Goal: Task Accomplishment & Management: Manage account settings

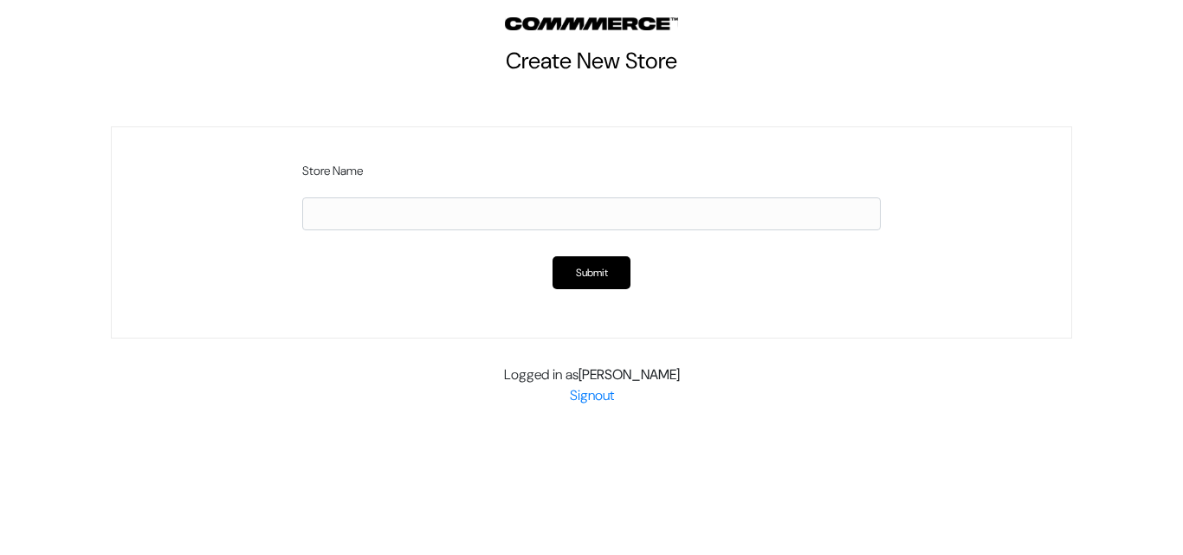
click at [548, 212] on input "text" at bounding box center [591, 213] width 578 height 33
paste input "madhuresh.shah@shahbookhouse.com"
type input "madhureshshahshahbookhousecom"
click at [590, 274] on button "Submit" at bounding box center [591, 272] width 78 height 33
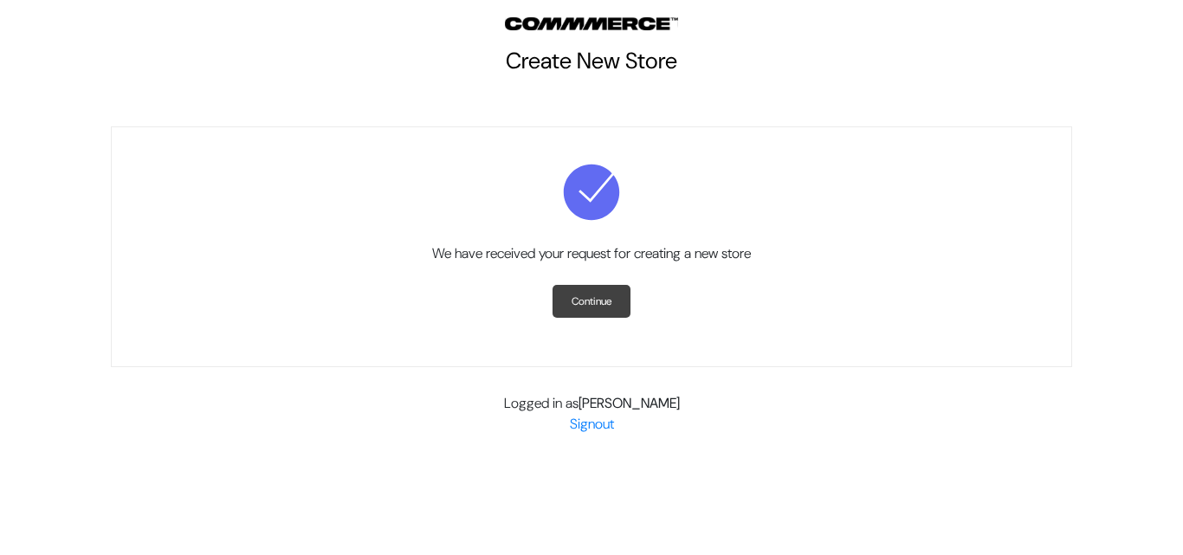
click at [586, 300] on link "Continue" at bounding box center [591, 301] width 78 height 33
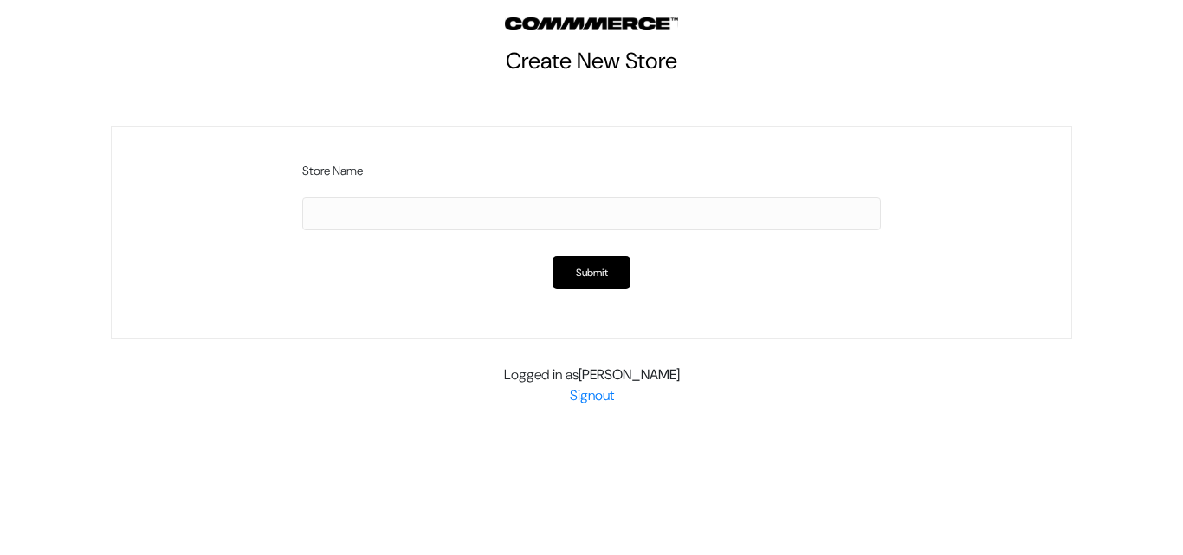
click at [472, 213] on input "text" at bounding box center [591, 213] width 578 height 33
click at [370, 215] on input "madhureshshahshahbookhousecom" at bounding box center [591, 213] width 578 height 33
click at [518, 217] on input "madhureshshahshahbookhousecom" at bounding box center [591, 213] width 578 height 33
click at [518, 213] on input "madhureshshahshahbookhousecom" at bounding box center [591, 213] width 578 height 33
type input "madhureshshahshahbookhousecom"
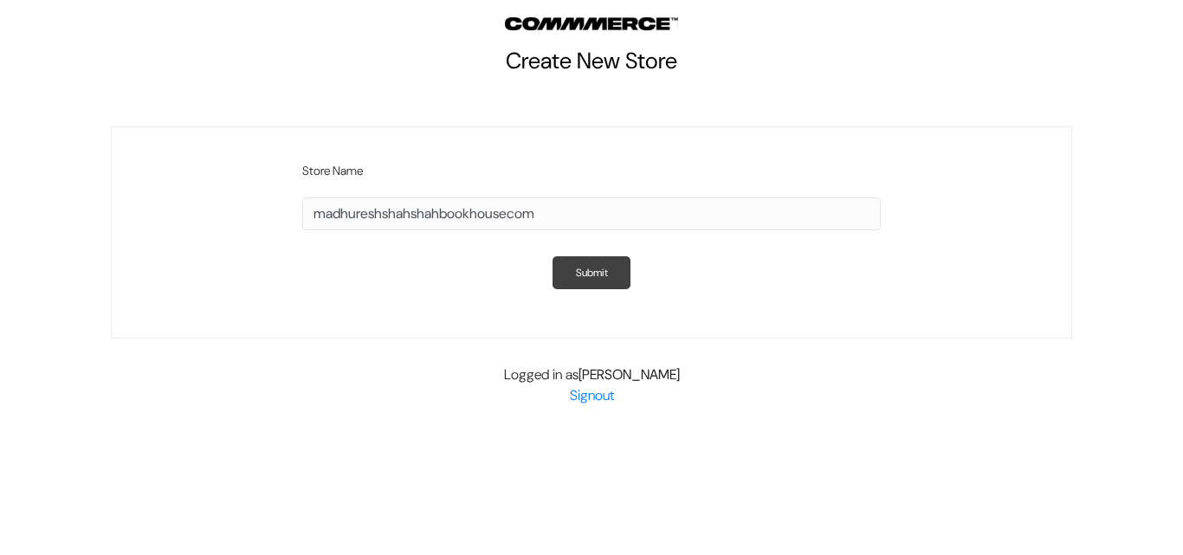
click at [600, 265] on button "Submit" at bounding box center [591, 272] width 78 height 33
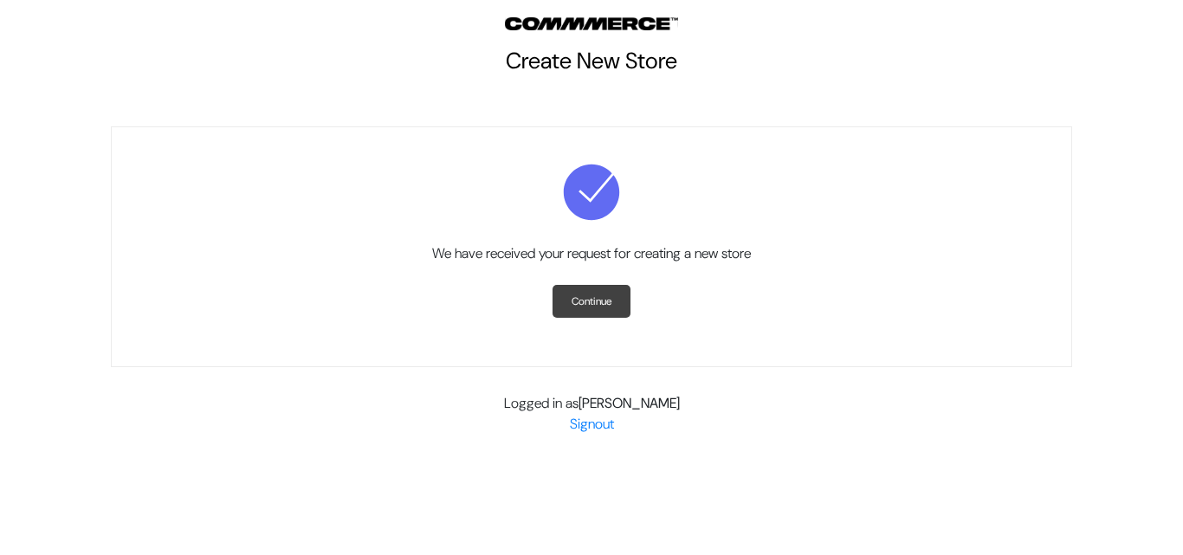
click at [583, 293] on link "Continue" at bounding box center [591, 301] width 78 height 33
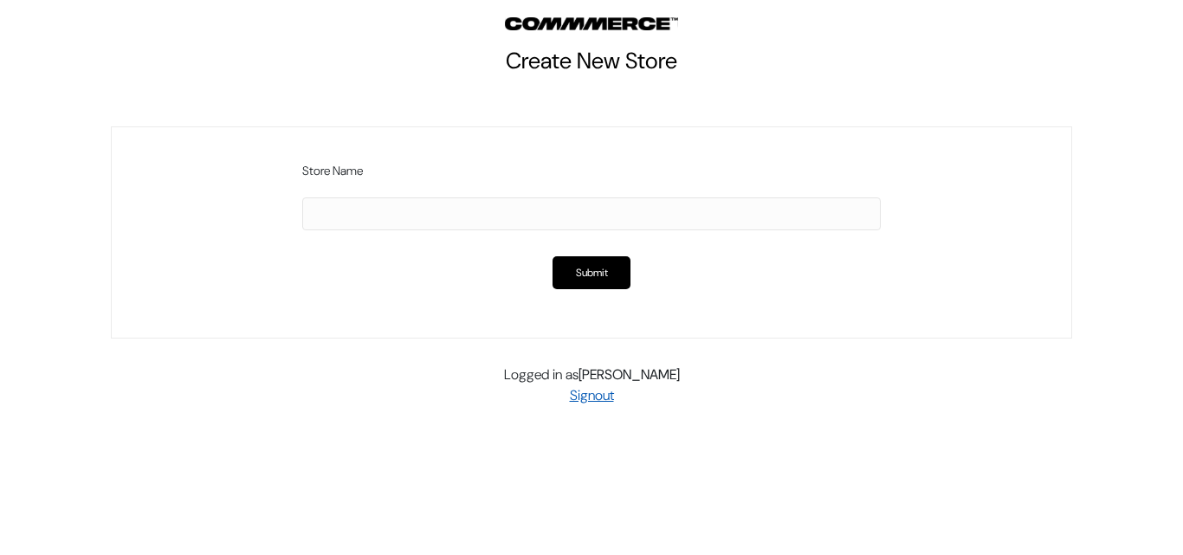
click at [596, 395] on link "Signout" at bounding box center [592, 395] width 44 height 18
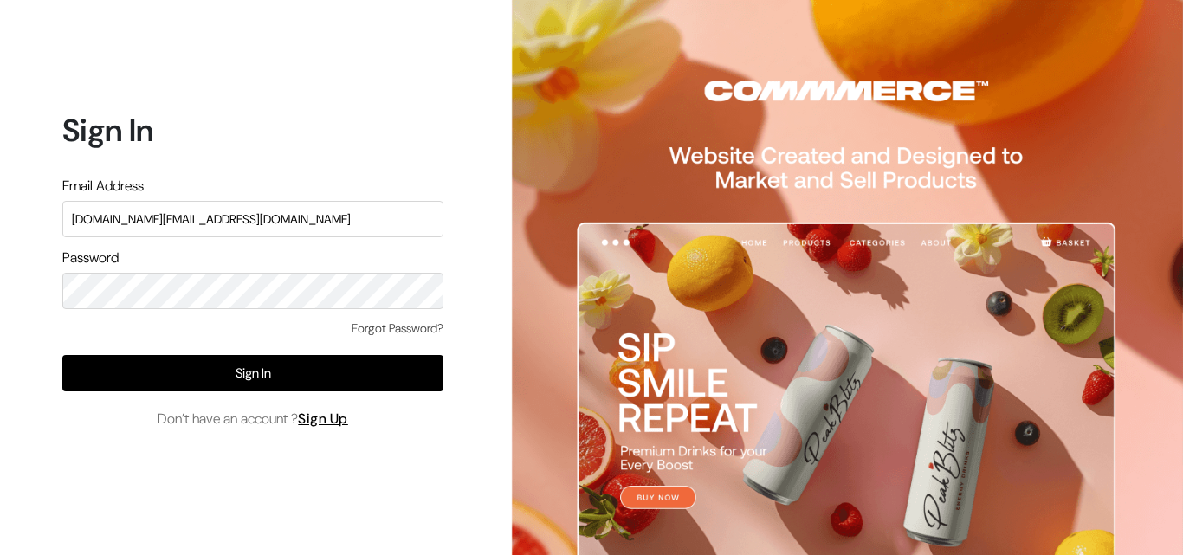
click at [324, 215] on input "[DOMAIN_NAME][EMAIL_ADDRESS][DOMAIN_NAME]" at bounding box center [252, 219] width 381 height 36
type input "t"
type input "[EMAIL_ADDRESS][DOMAIN_NAME]"
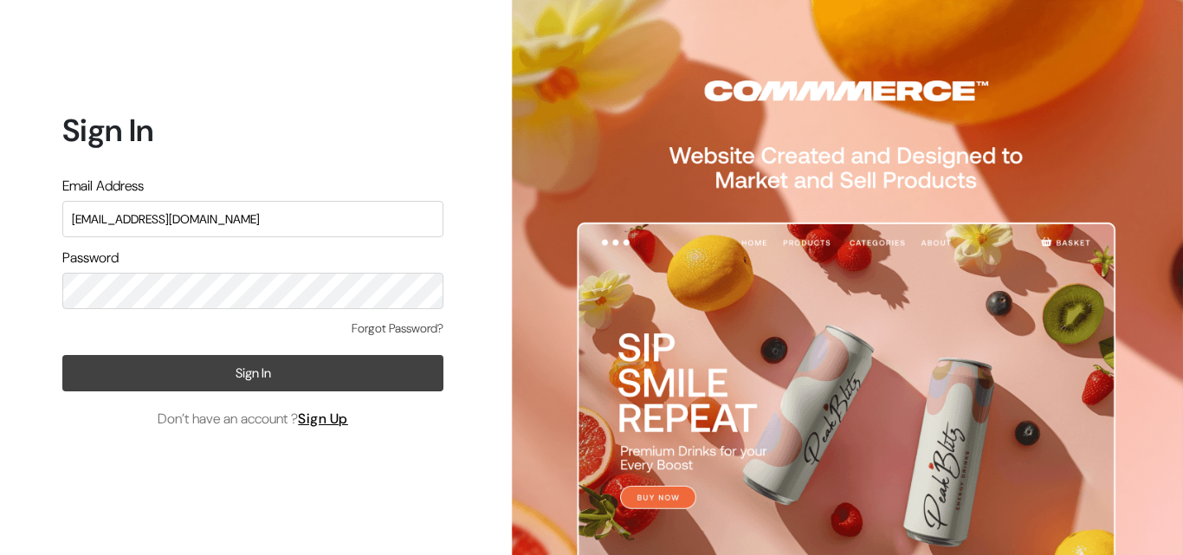
click at [97, 377] on button "Sign In" at bounding box center [252, 373] width 381 height 36
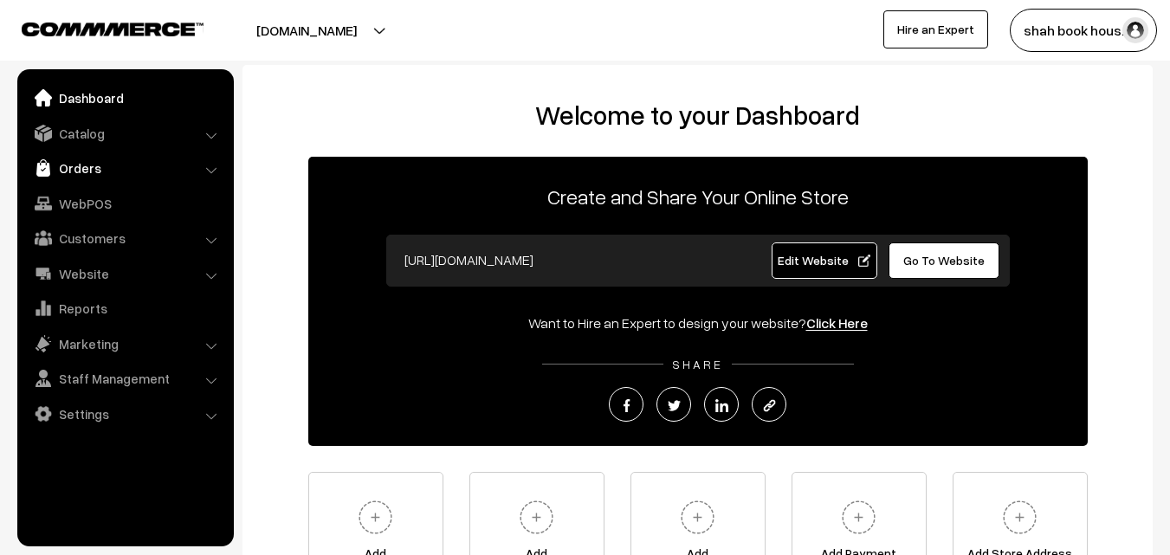
click at [73, 162] on link "Orders" at bounding box center [125, 167] width 206 height 31
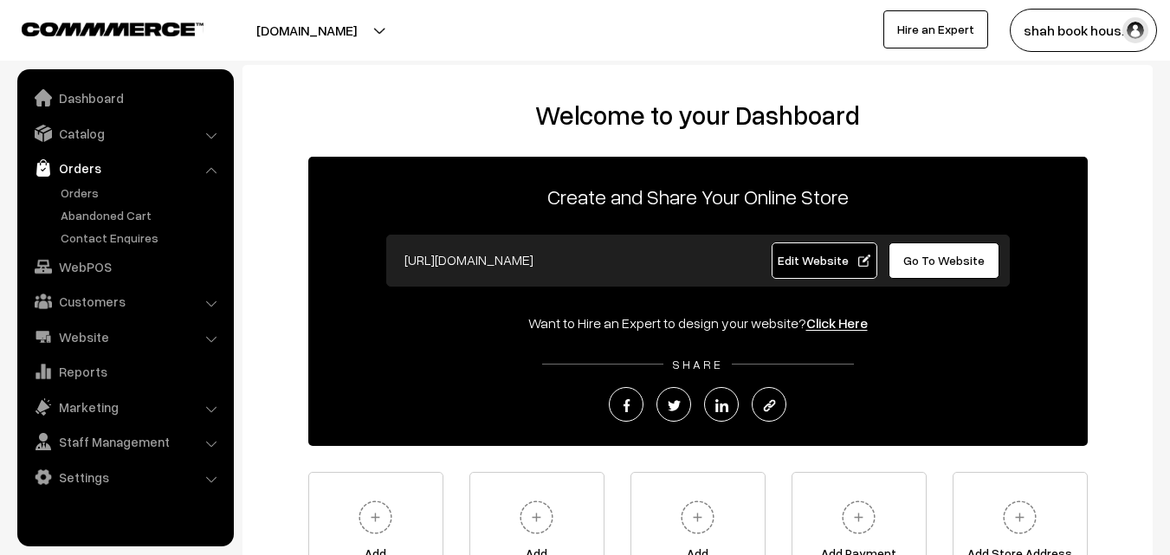
click at [83, 162] on link "Orders" at bounding box center [125, 167] width 206 height 31
click at [85, 191] on link "Orders" at bounding box center [141, 193] width 171 height 18
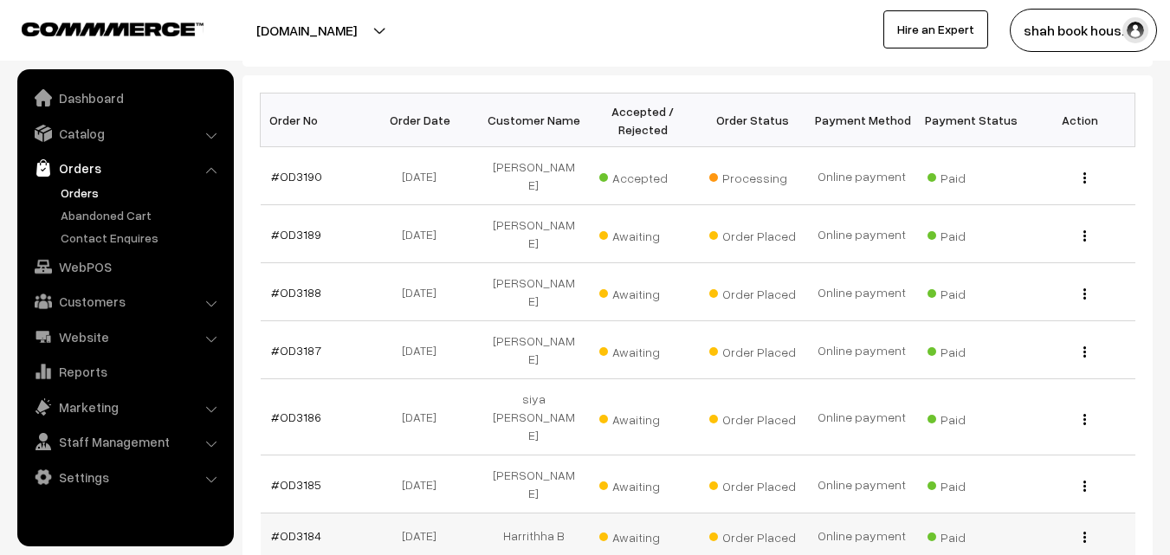
scroll to position [346, 0]
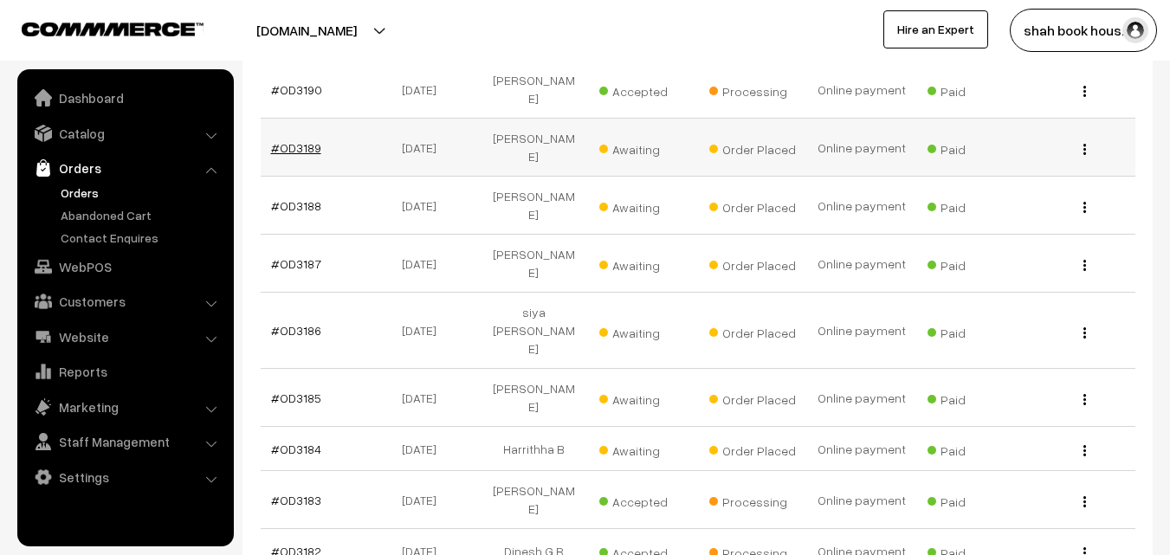
click at [299, 140] on link "#OD3189" at bounding box center [296, 147] width 50 height 15
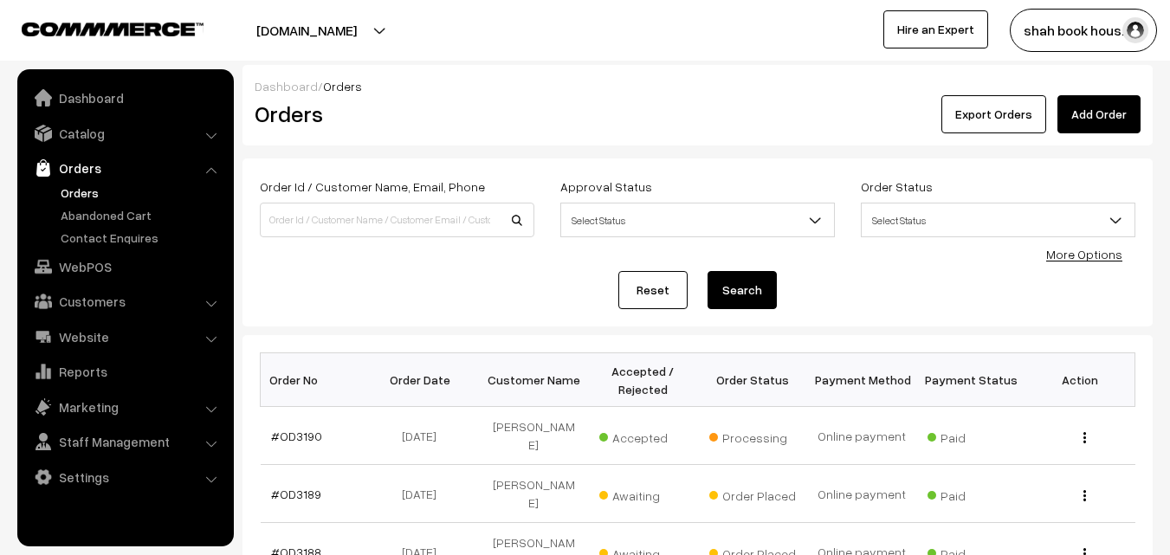
scroll to position [346, 0]
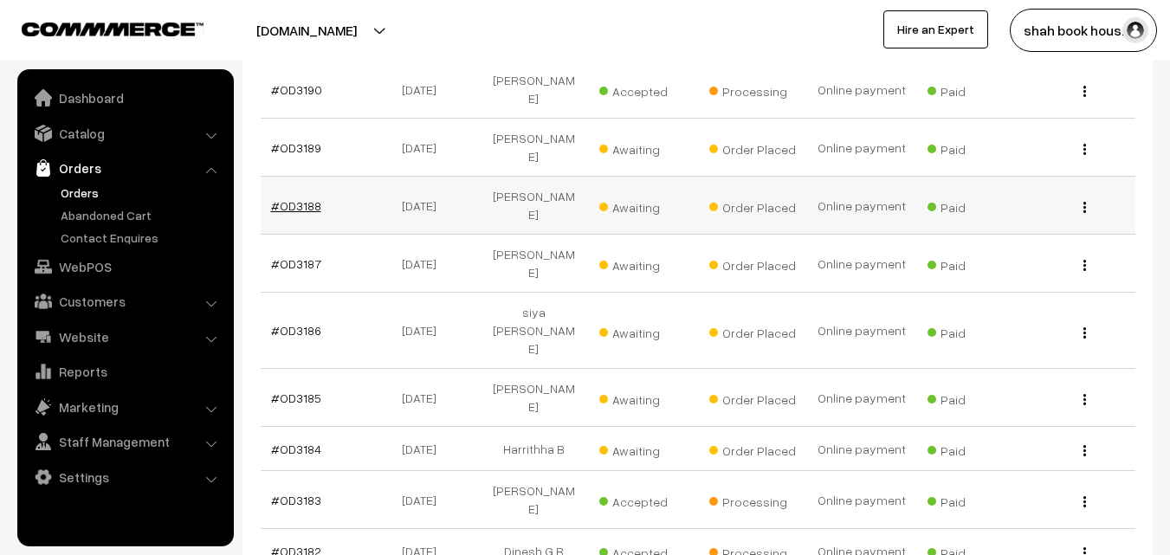
click at [289, 198] on link "#OD3188" at bounding box center [296, 205] width 50 height 15
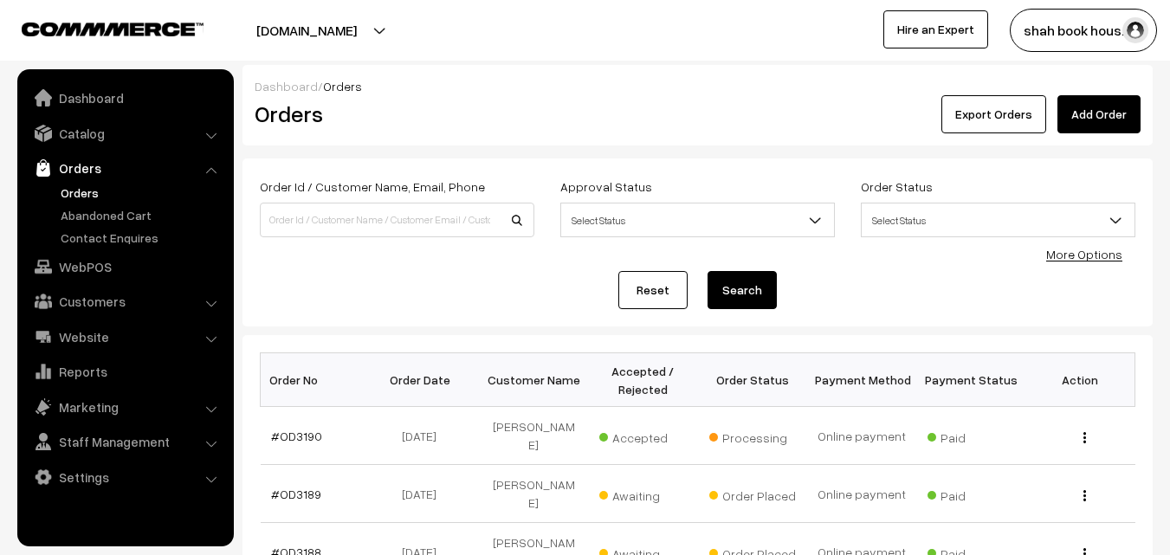
scroll to position [346, 0]
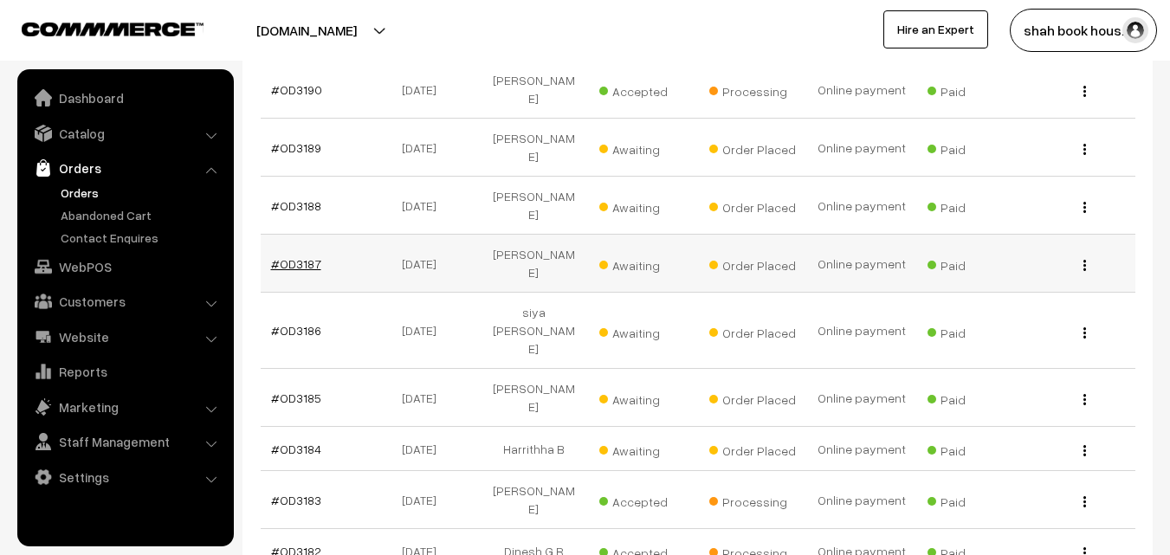
click at [293, 256] on link "#OD3187" at bounding box center [296, 263] width 50 height 15
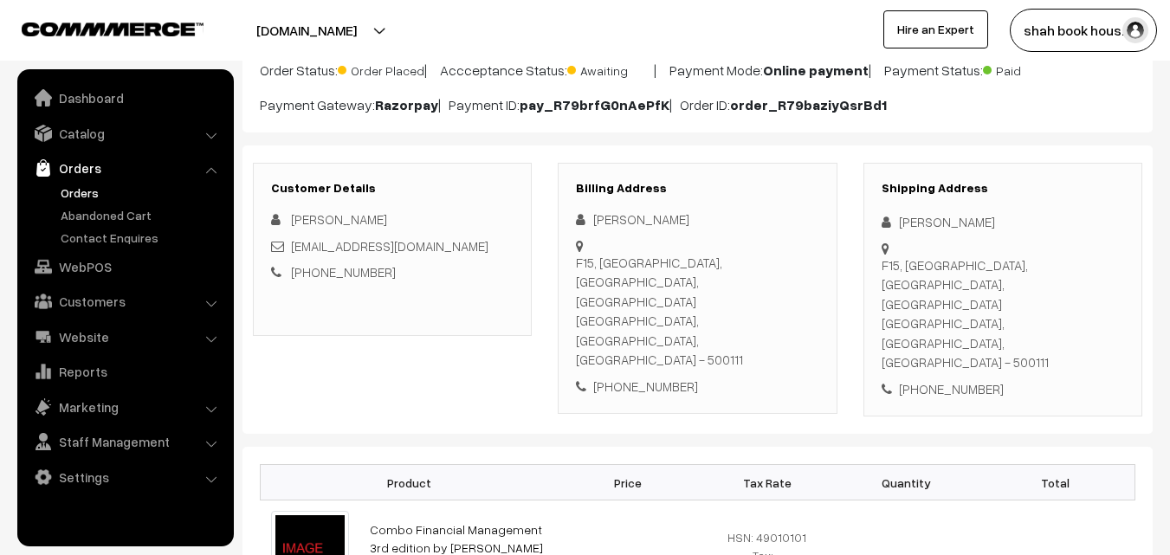
scroll to position [346, 0]
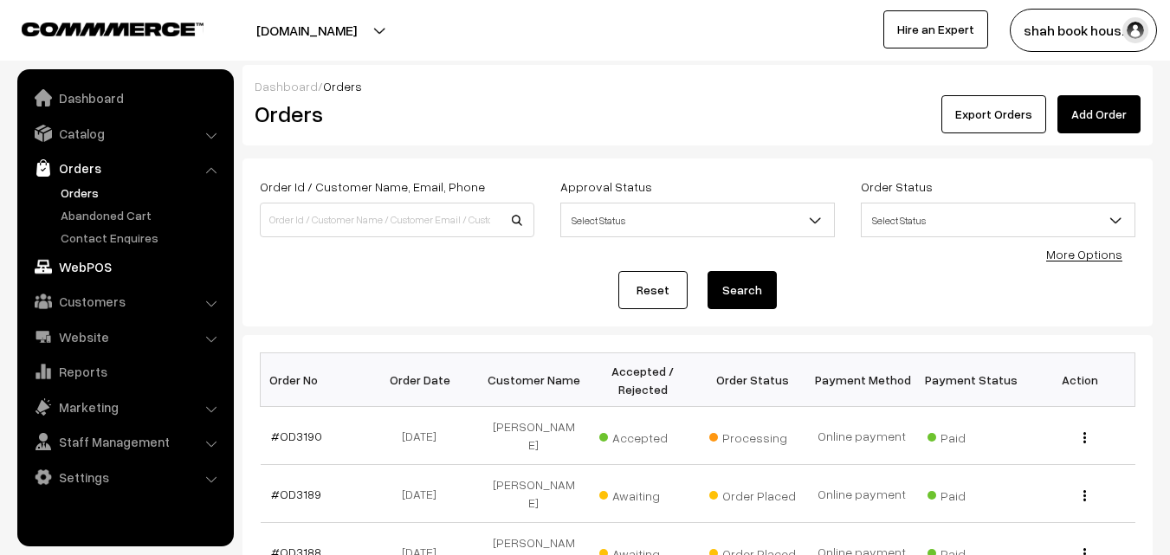
scroll to position [346, 0]
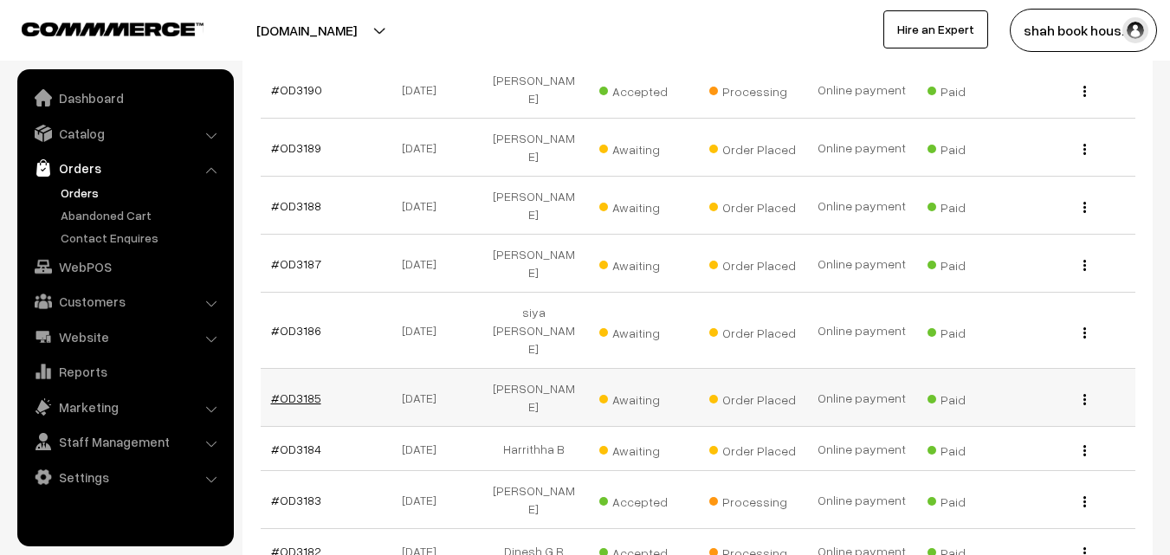
click at [296, 390] on link "#OD3185" at bounding box center [296, 397] width 50 height 15
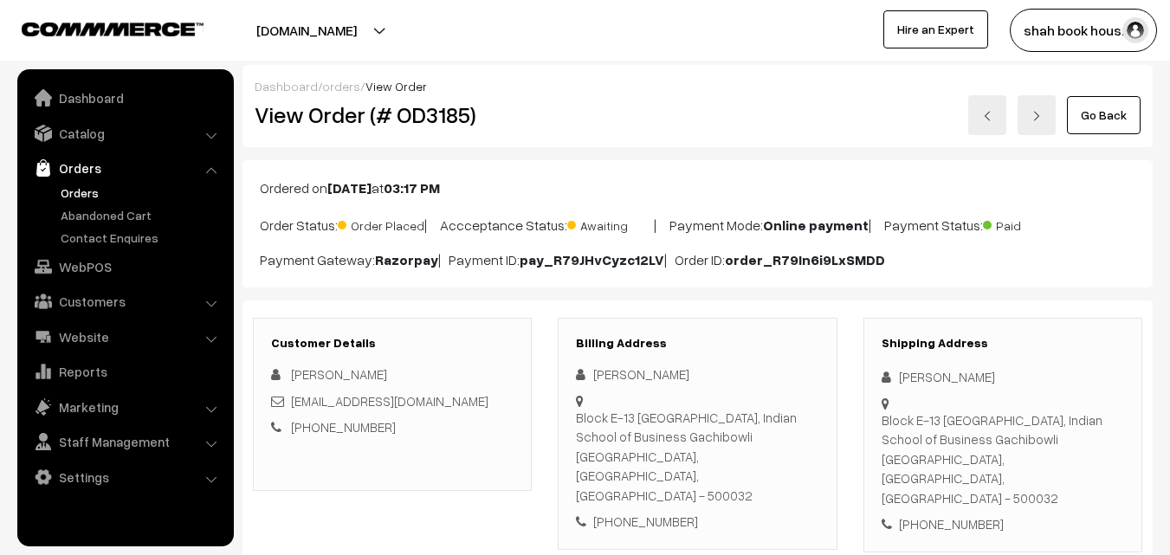
scroll to position [346, 0]
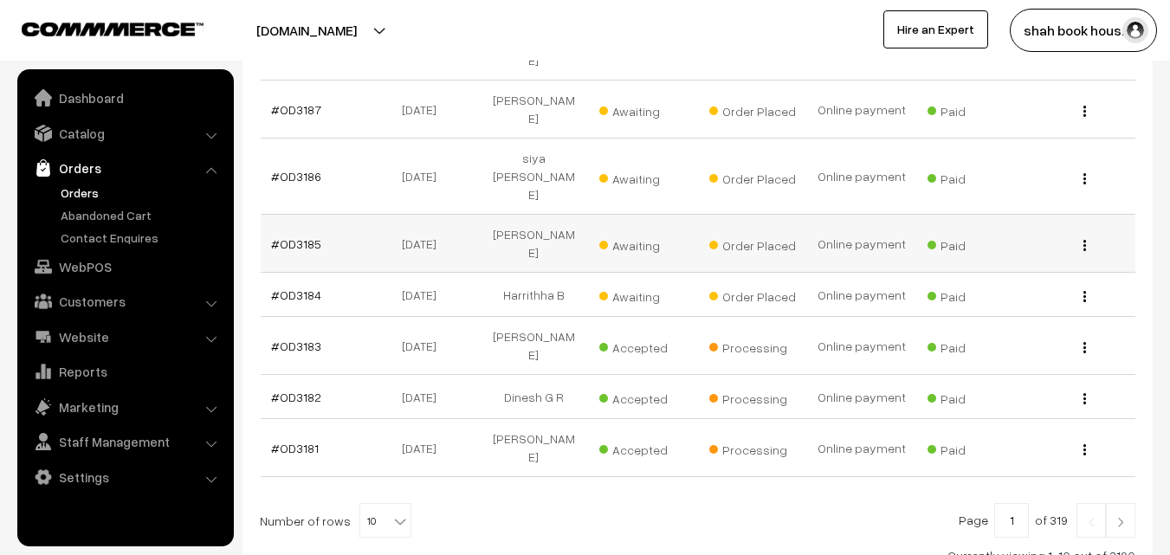
scroll to position [519, 0]
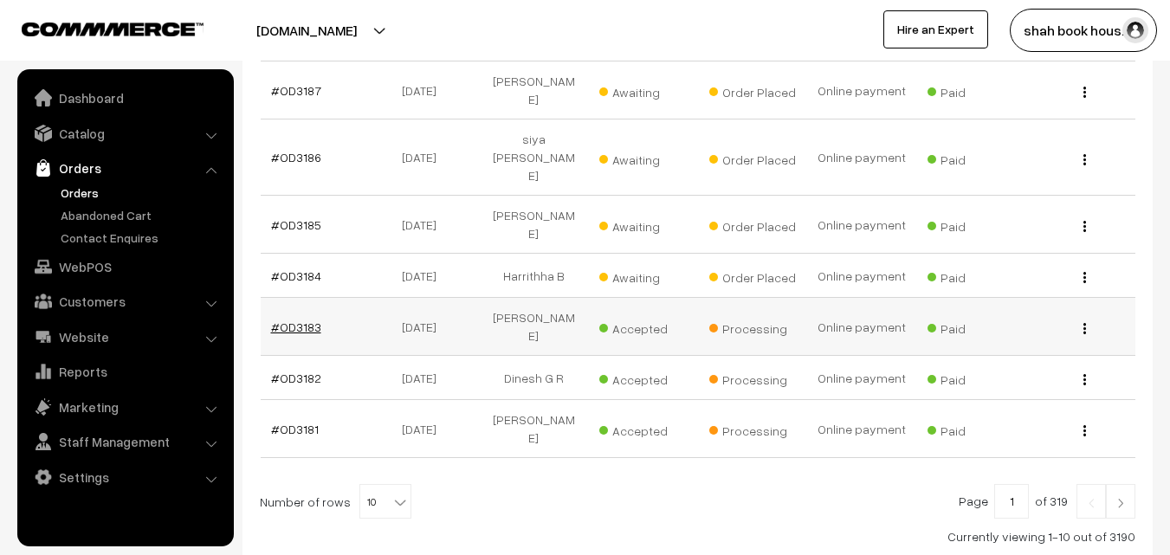
click at [287, 319] on link "#OD3183" at bounding box center [296, 326] width 50 height 15
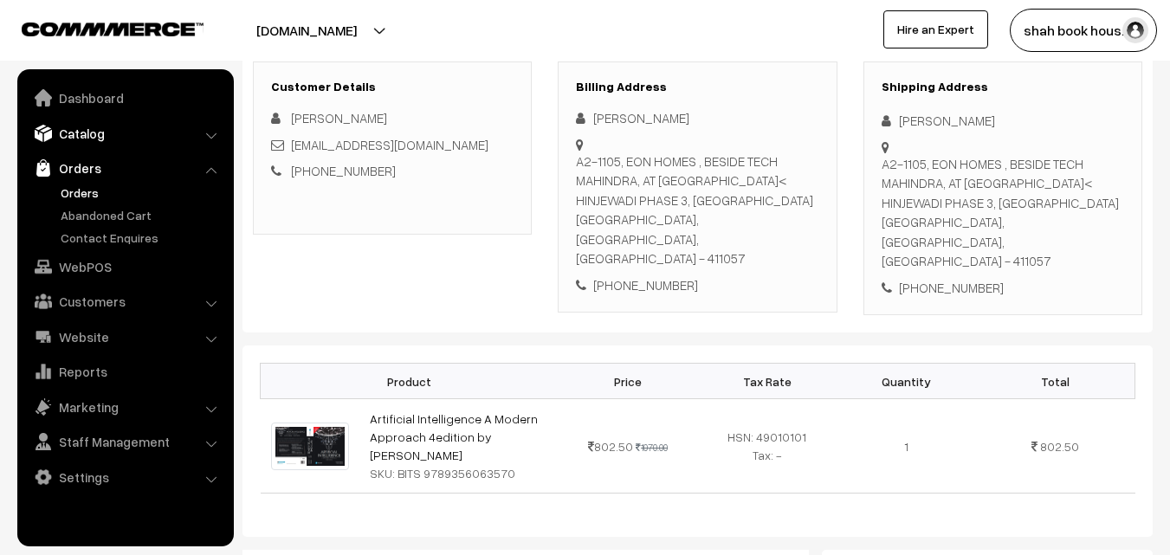
scroll to position [87, 0]
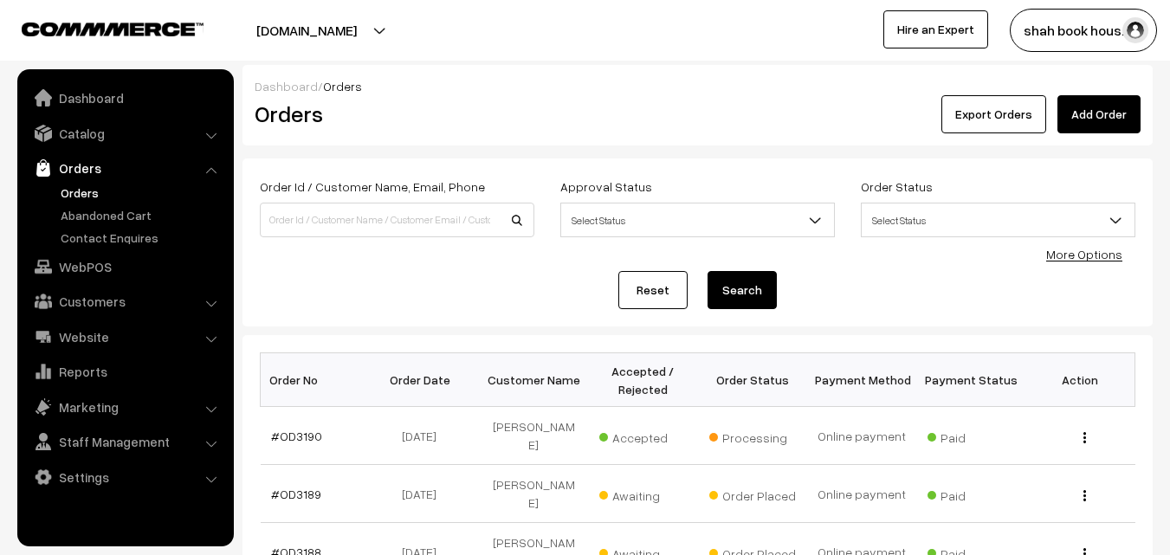
scroll to position [519, 0]
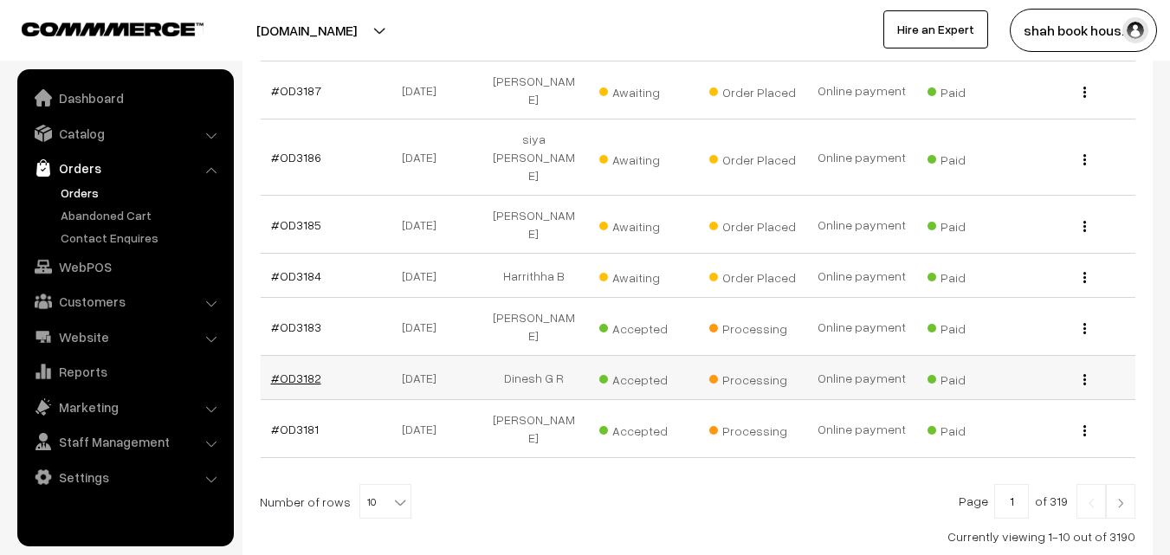
click at [285, 371] on link "#OD3182" at bounding box center [296, 378] width 50 height 15
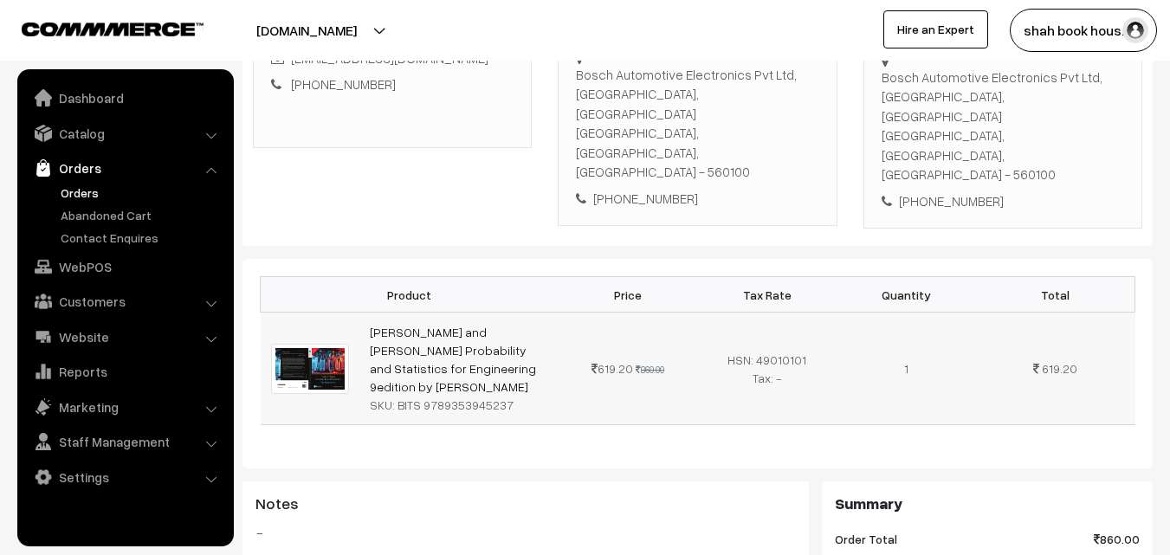
scroll to position [346, 0]
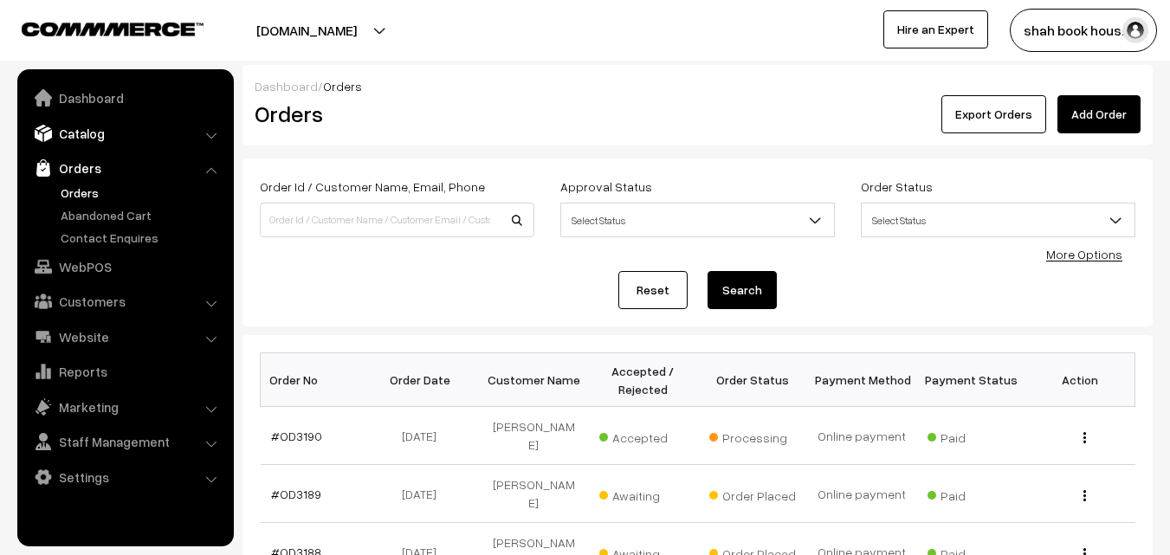
scroll to position [519, 0]
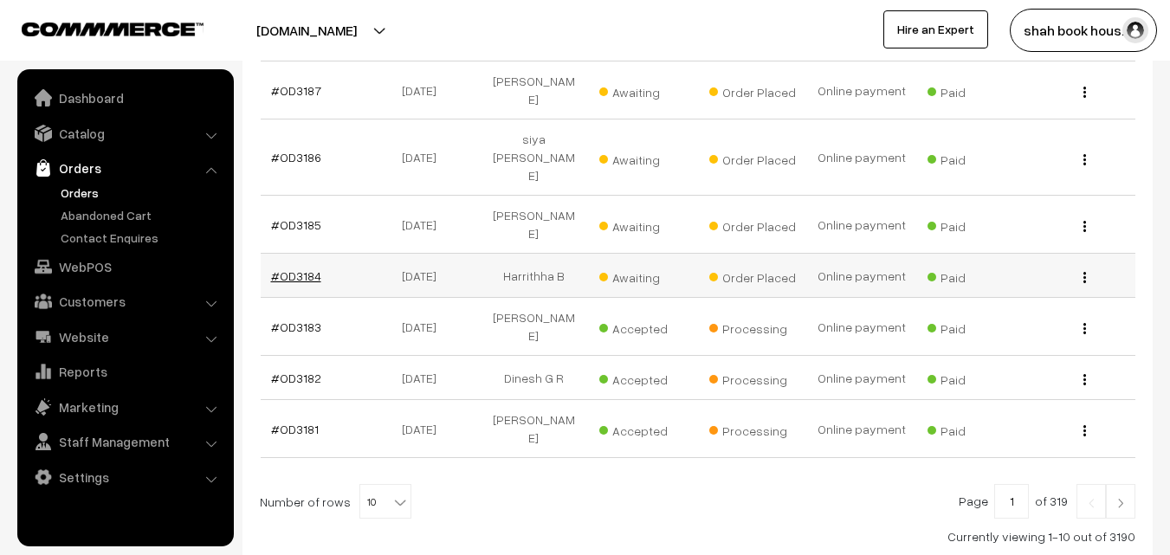
click at [294, 268] on link "#OD3184" at bounding box center [296, 275] width 50 height 15
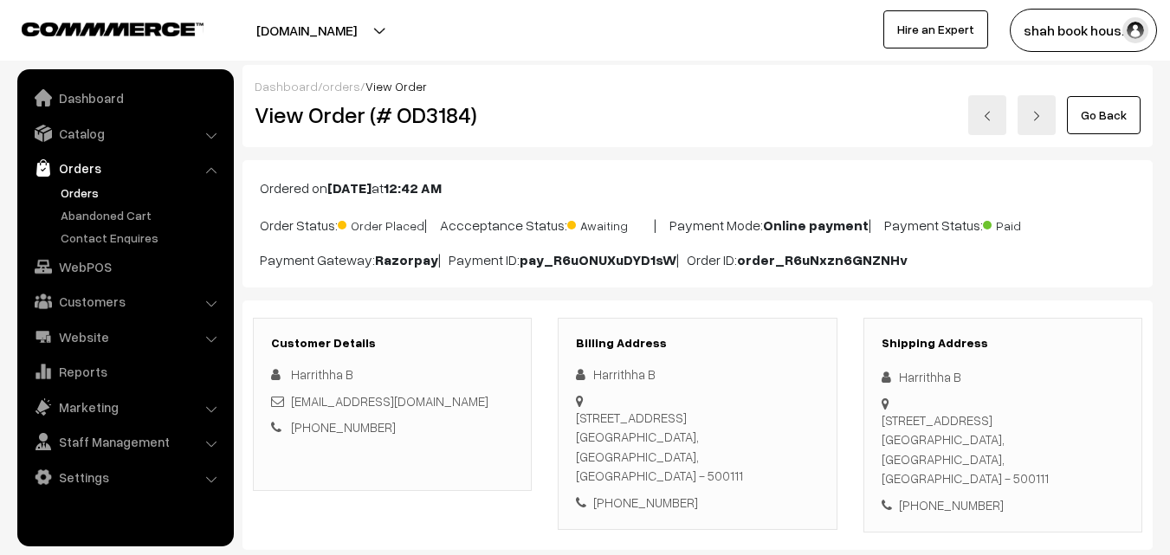
scroll to position [260, 0]
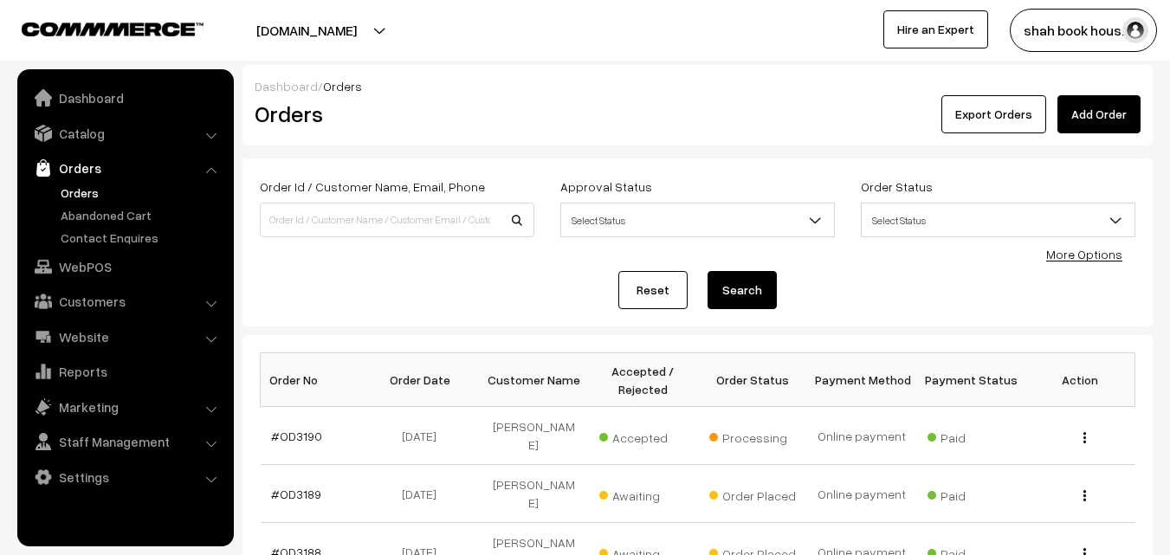
scroll to position [519, 0]
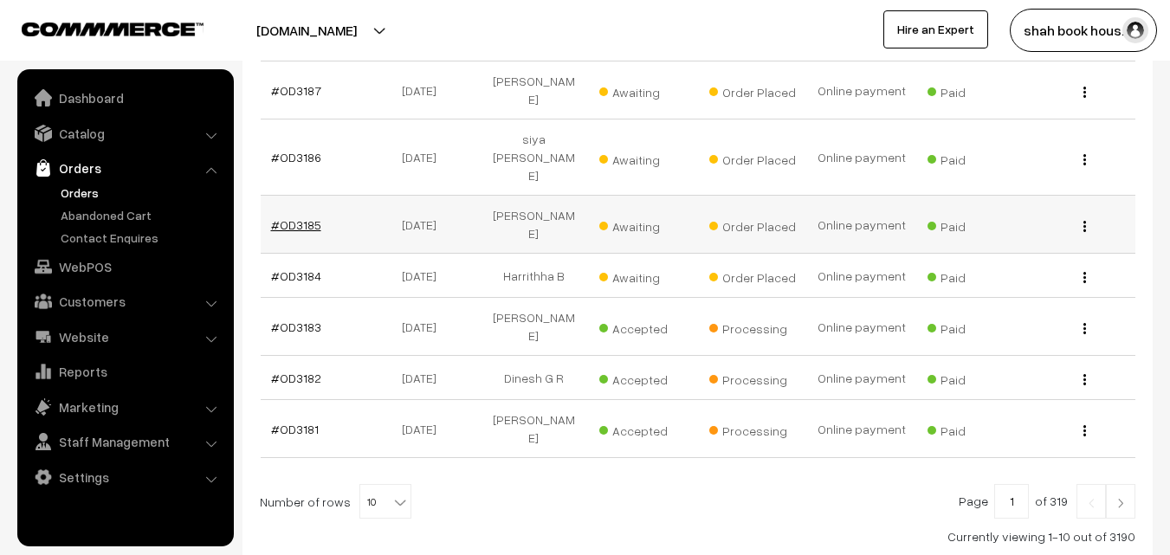
click at [295, 217] on link "#OD3185" at bounding box center [296, 224] width 50 height 15
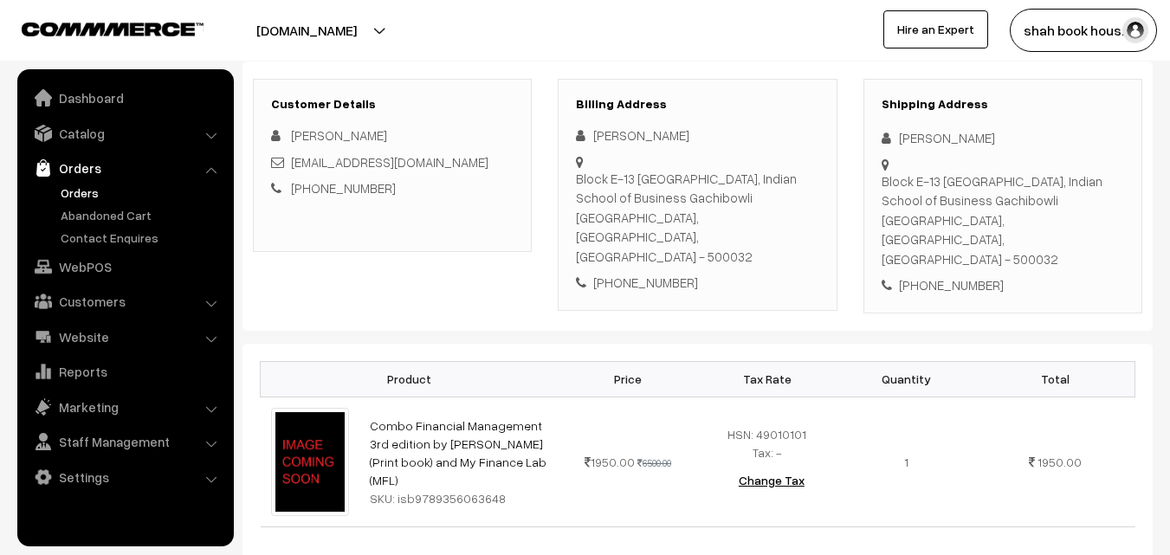
scroll to position [346, 0]
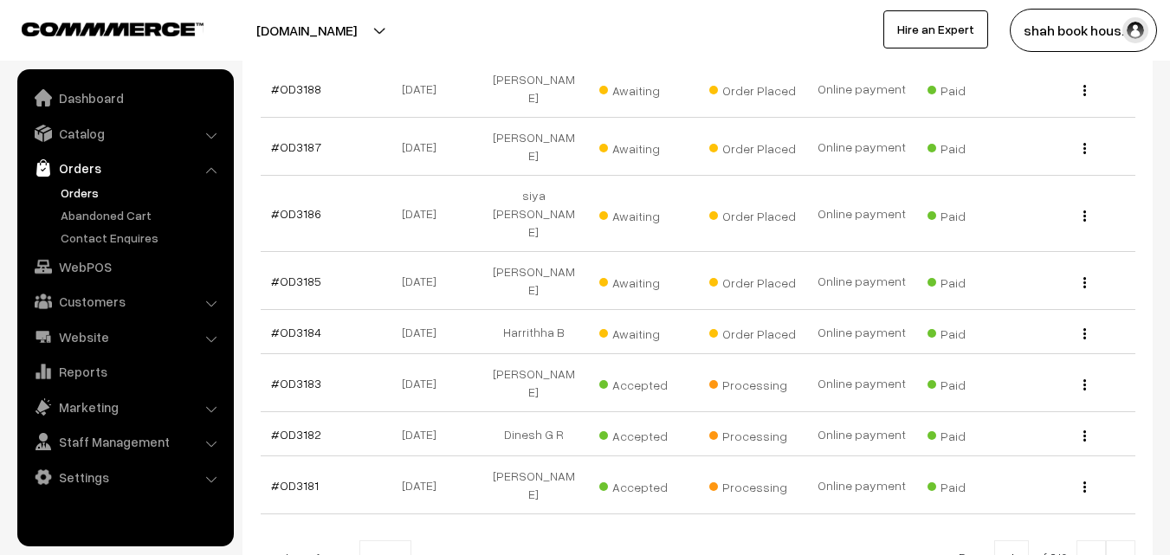
scroll to position [433, 0]
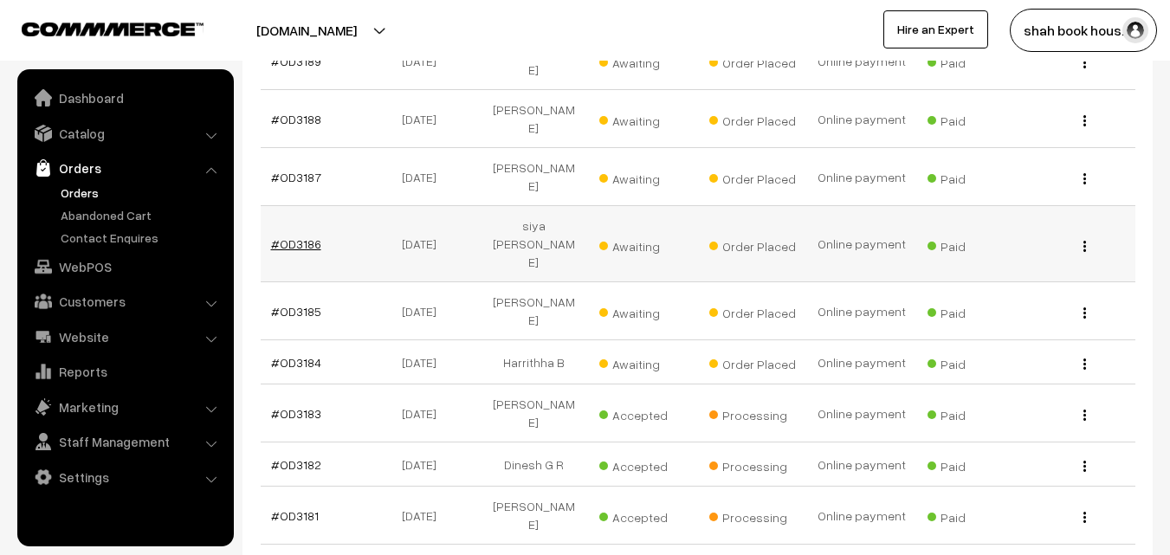
click at [297, 236] on link "#OD3186" at bounding box center [296, 243] width 50 height 15
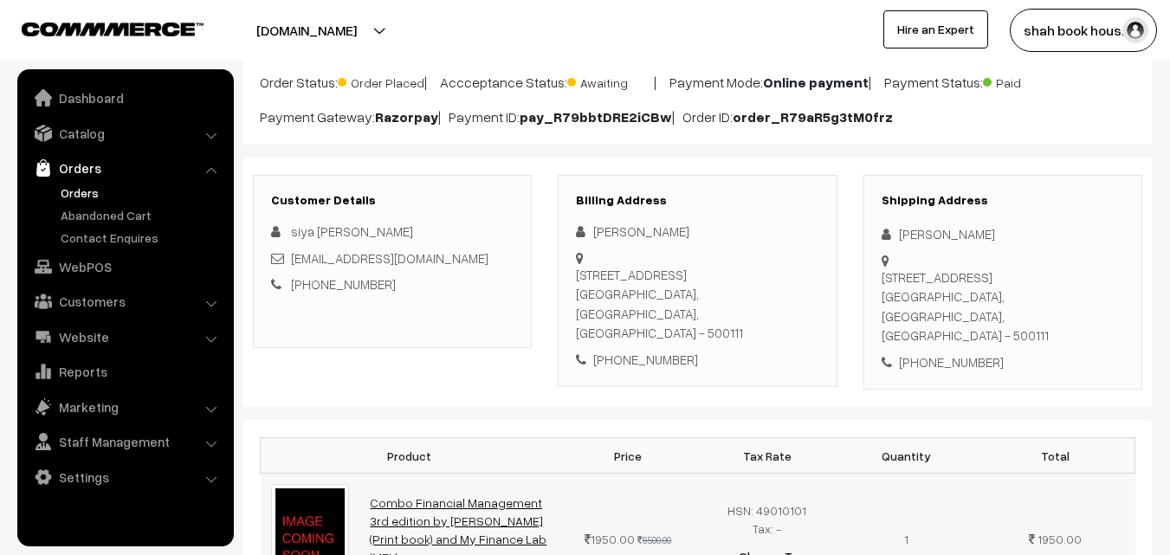
scroll to position [260, 0]
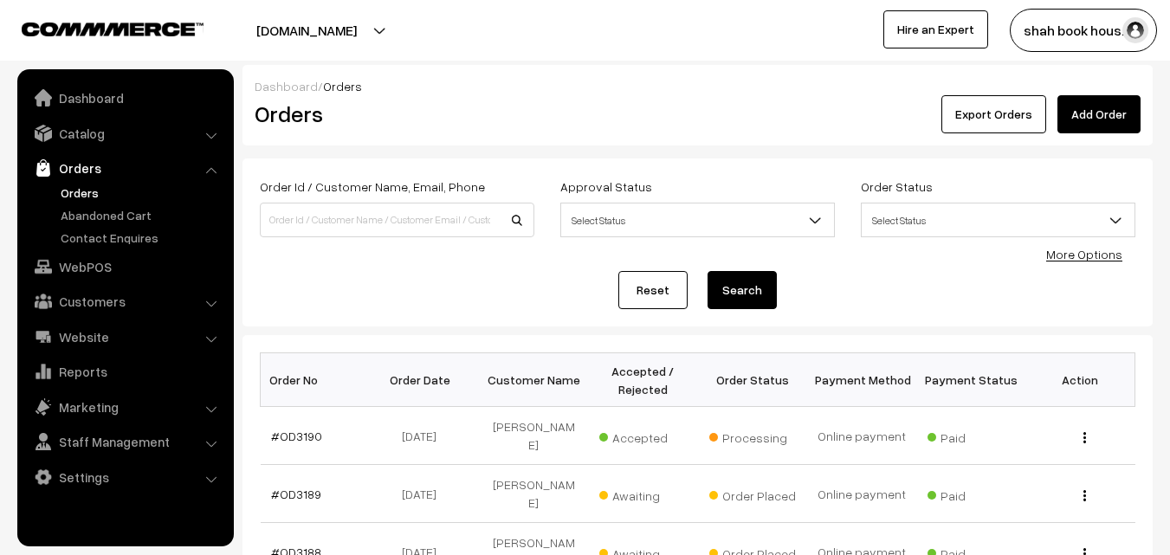
scroll to position [433, 0]
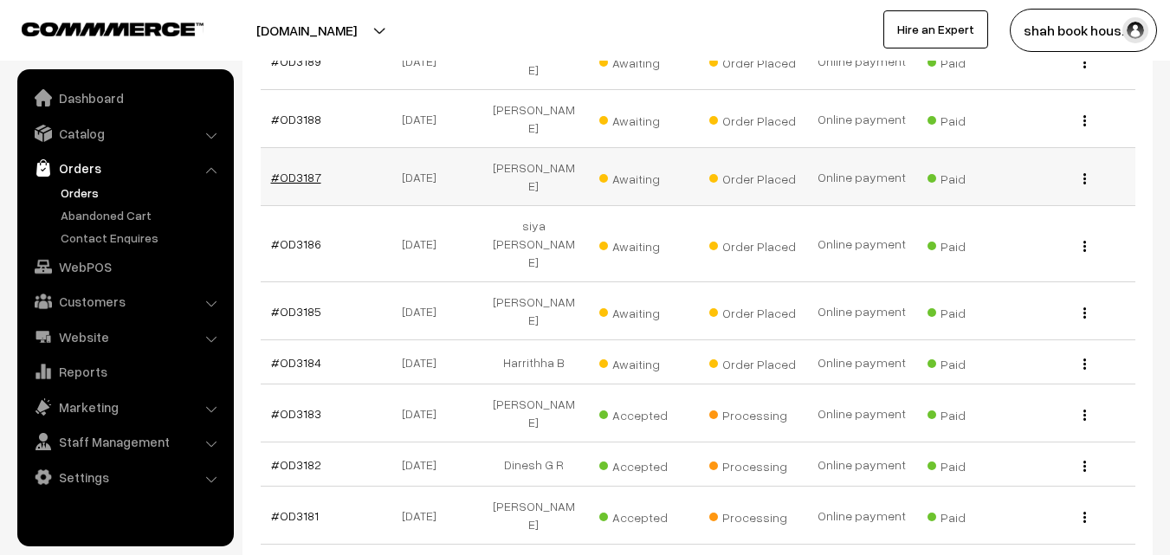
click at [295, 170] on link "#OD3187" at bounding box center [296, 177] width 50 height 15
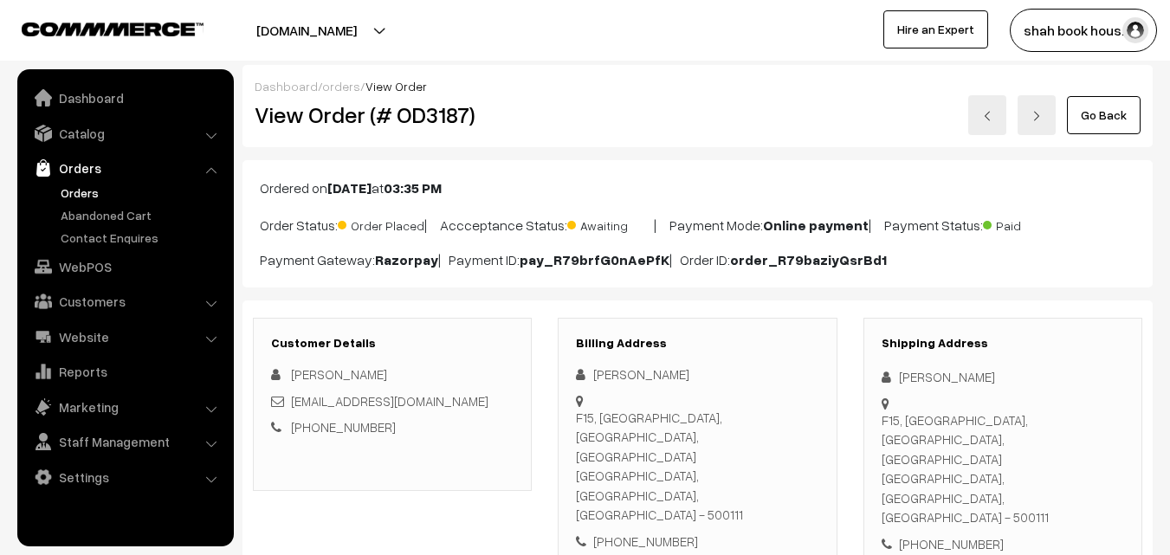
scroll to position [260, 0]
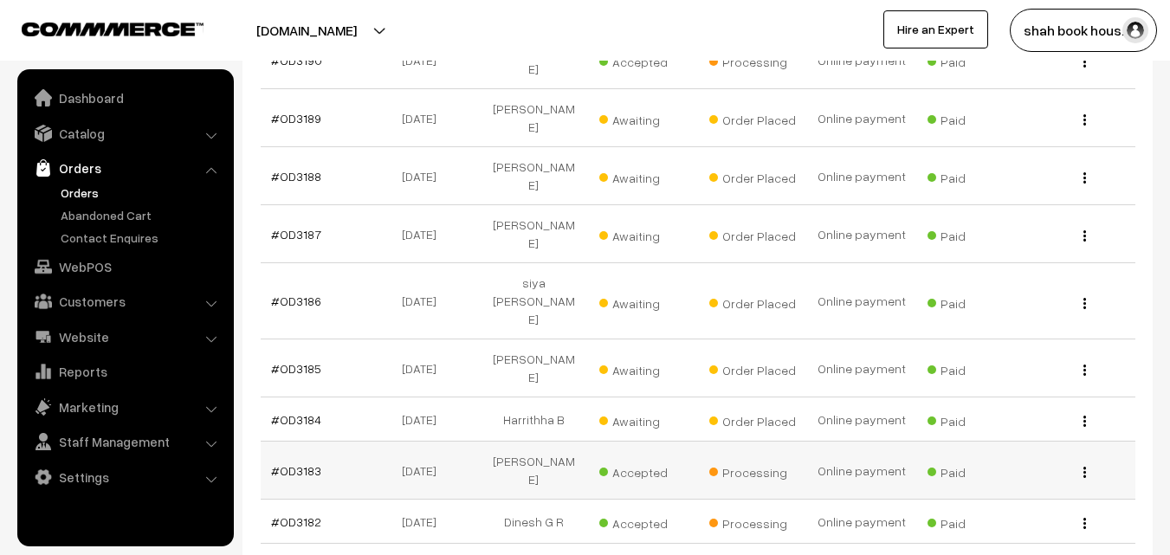
scroll to position [346, 0]
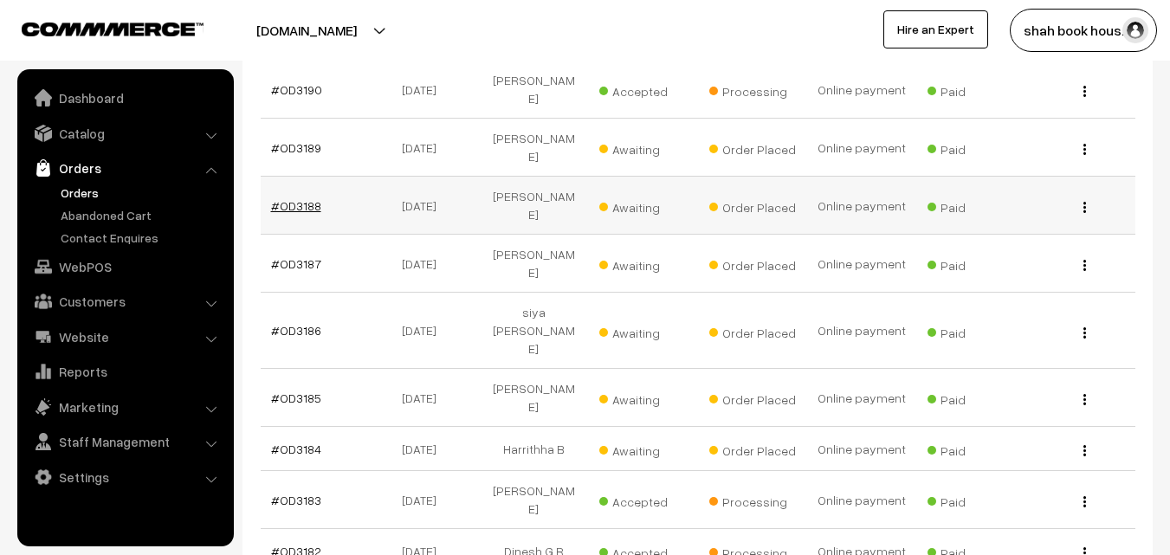
click at [292, 198] on link "#OD3188" at bounding box center [296, 205] width 50 height 15
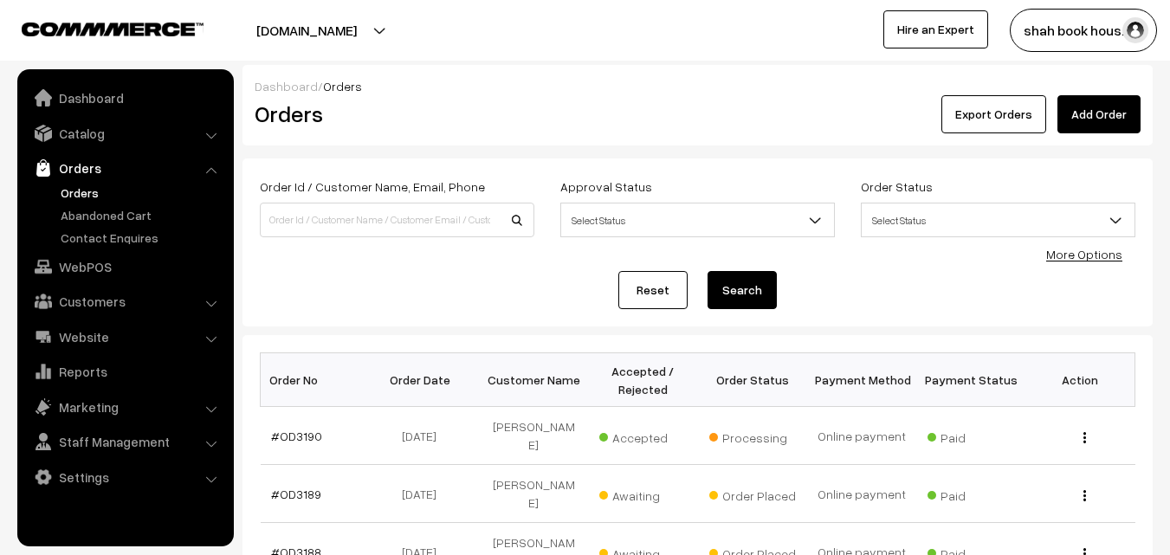
scroll to position [346, 0]
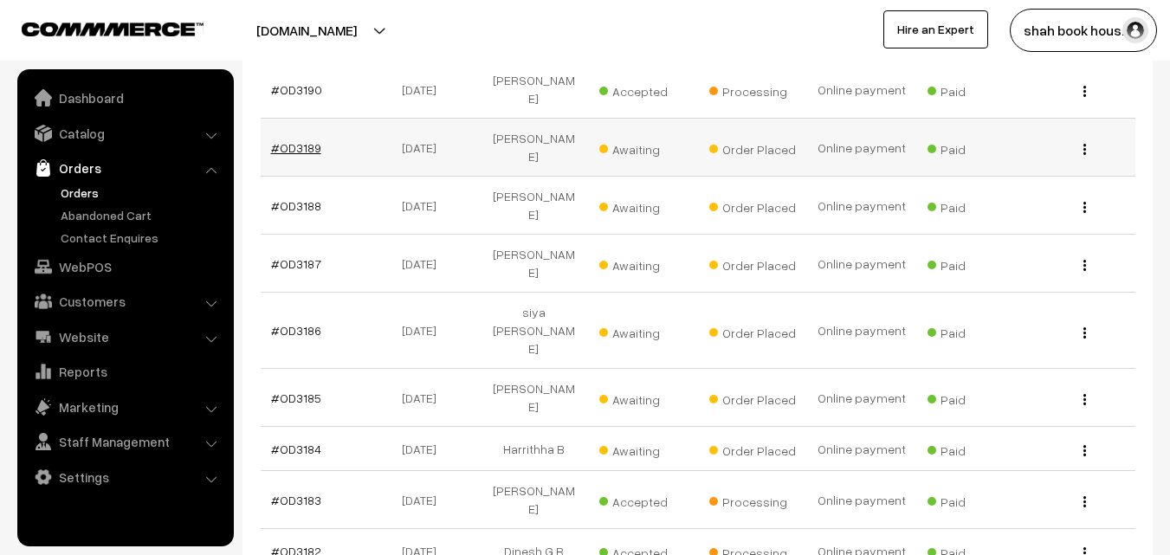
click at [296, 140] on link "#OD3189" at bounding box center [296, 147] width 50 height 15
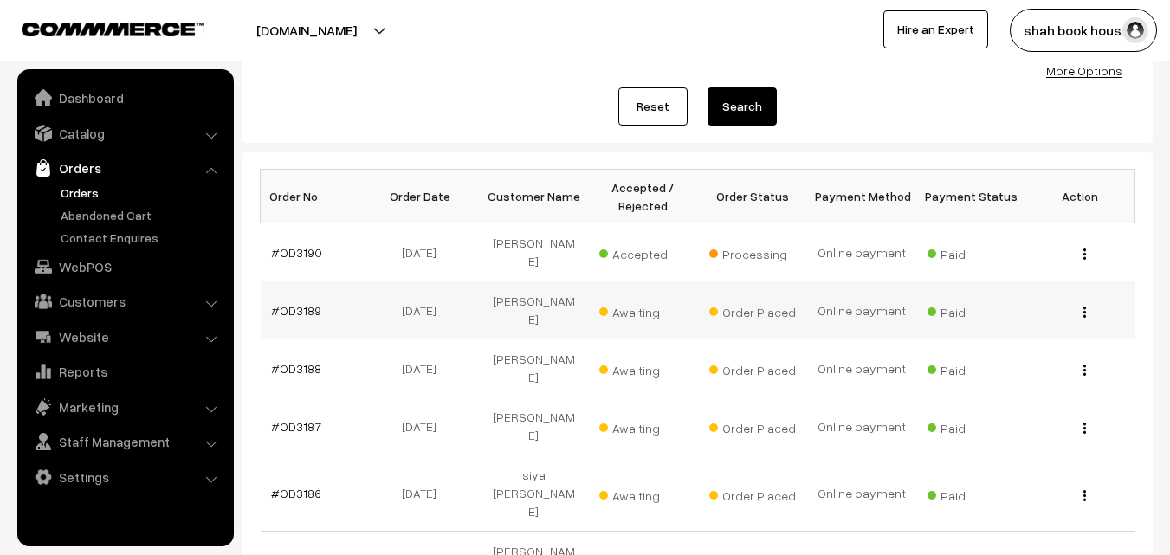
scroll to position [173, 0]
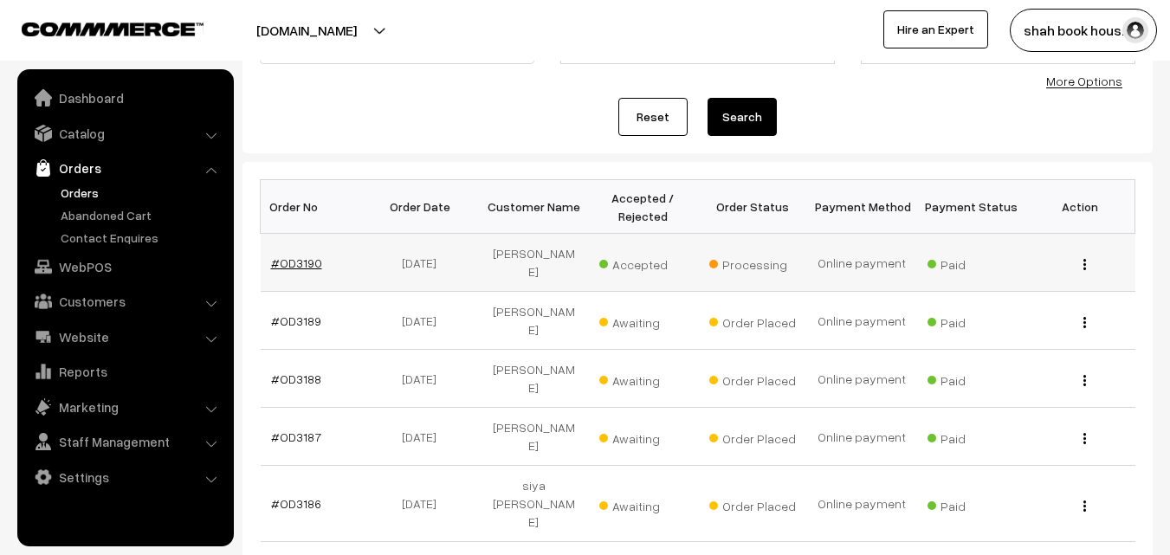
click at [302, 260] on link "#OD3190" at bounding box center [296, 262] width 51 height 15
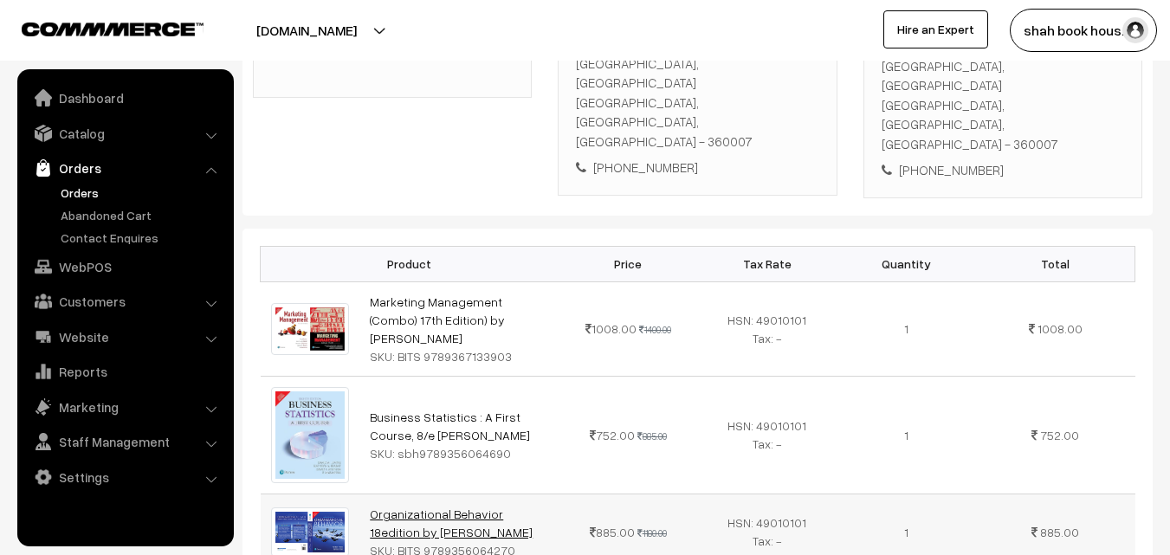
scroll to position [519, 0]
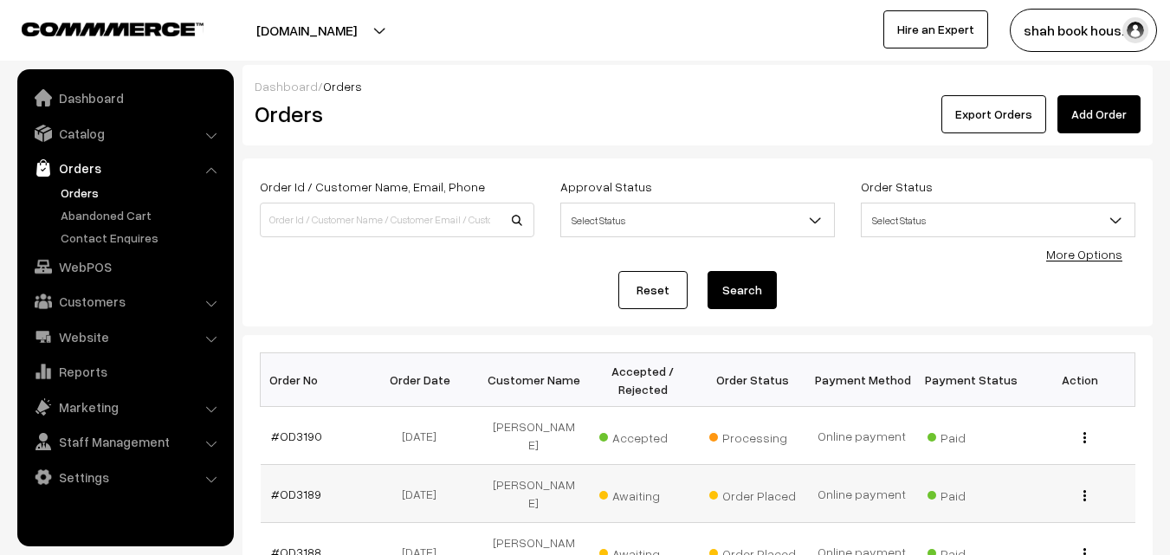
scroll to position [173, 0]
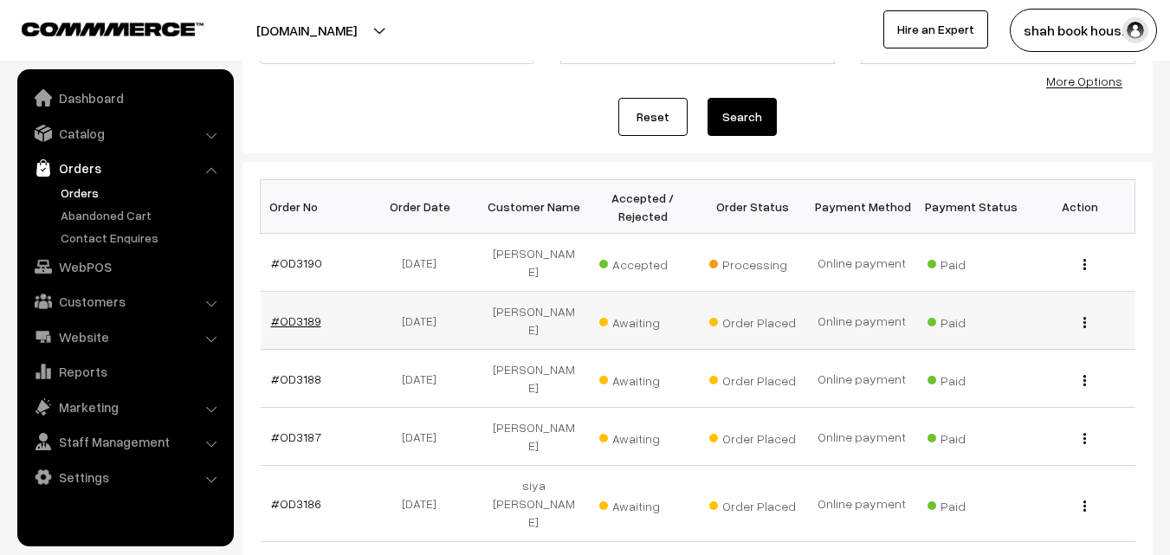
click at [302, 313] on link "#OD3189" at bounding box center [296, 320] width 50 height 15
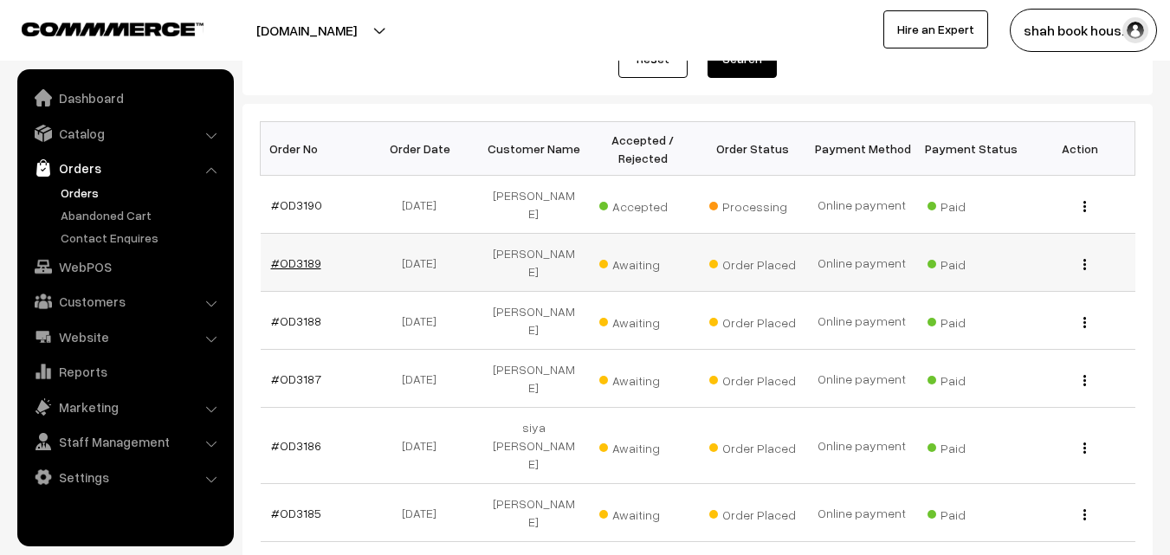
scroll to position [260, 0]
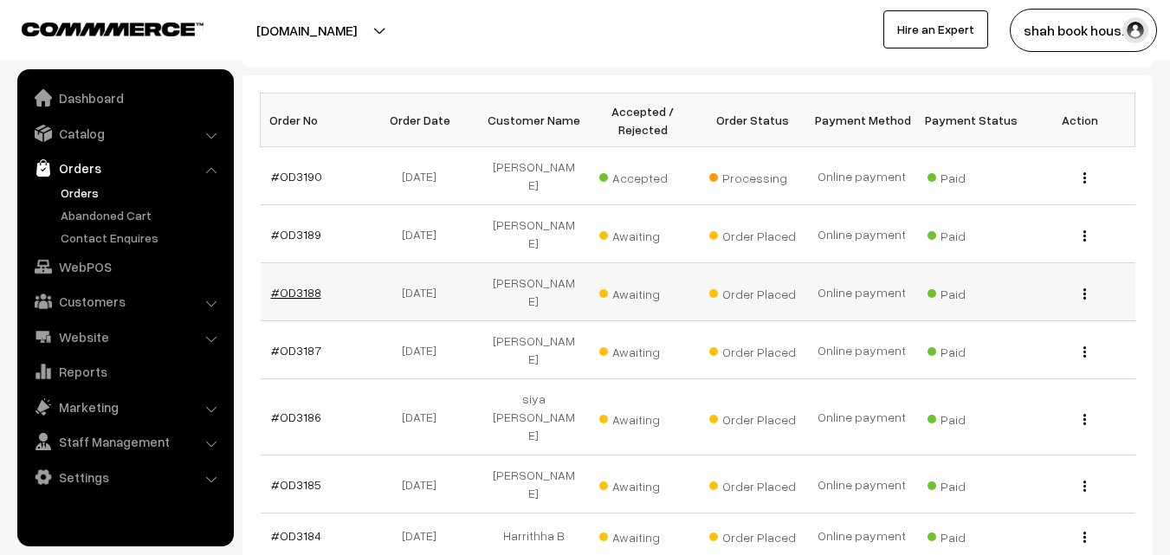
click at [300, 285] on link "#OD3188" at bounding box center [296, 292] width 50 height 15
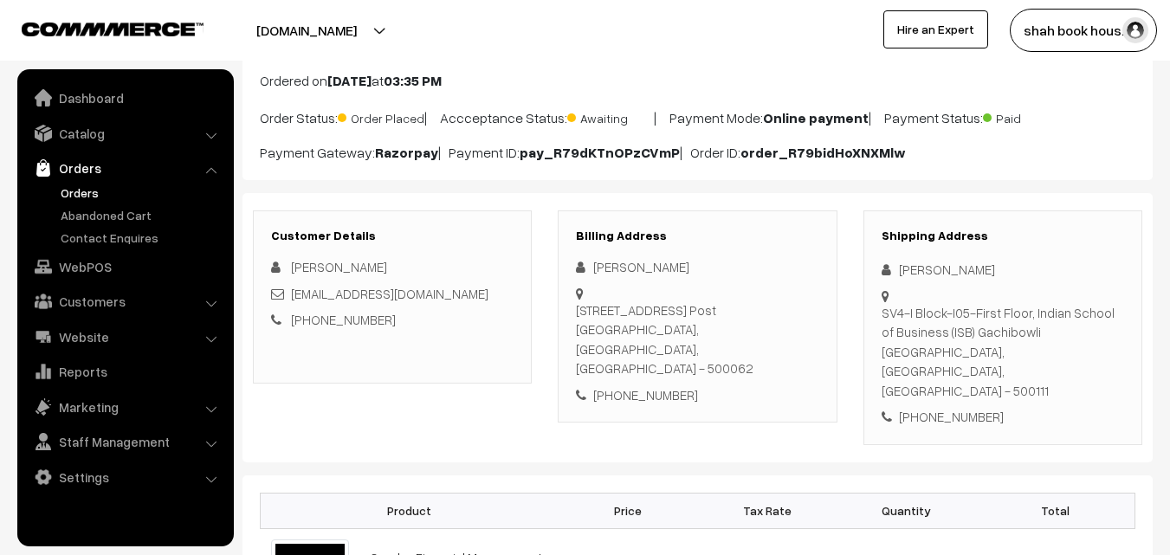
scroll to position [260, 0]
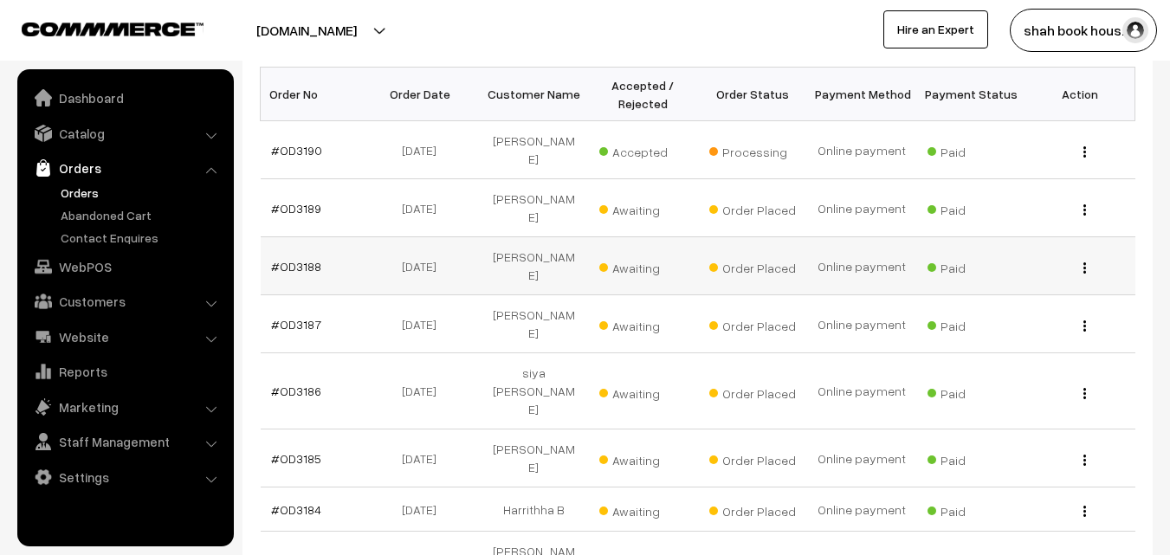
scroll to position [260, 0]
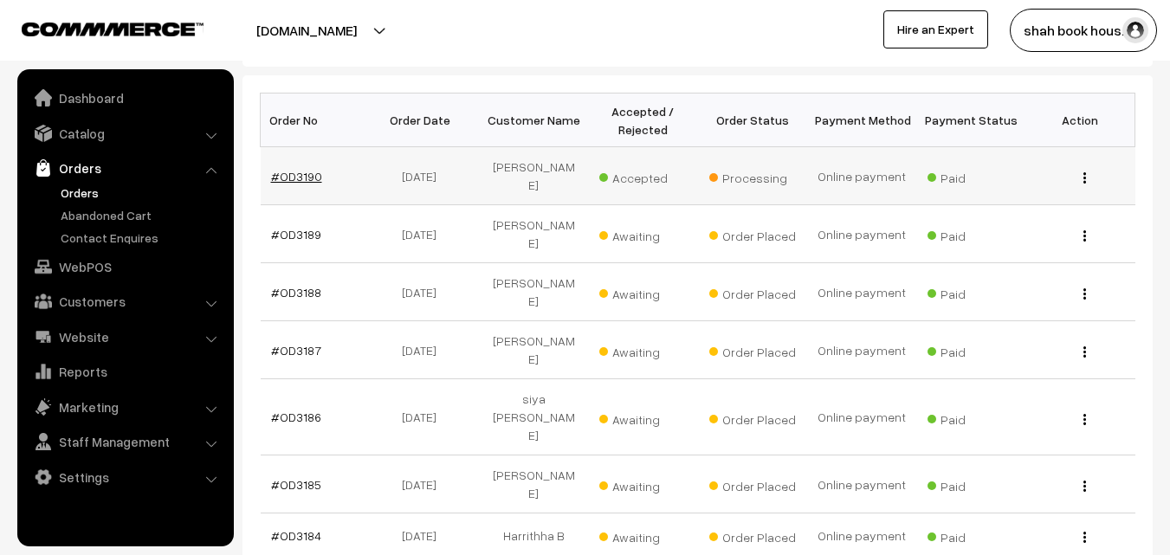
click at [307, 169] on link "#OD3190" at bounding box center [296, 176] width 51 height 15
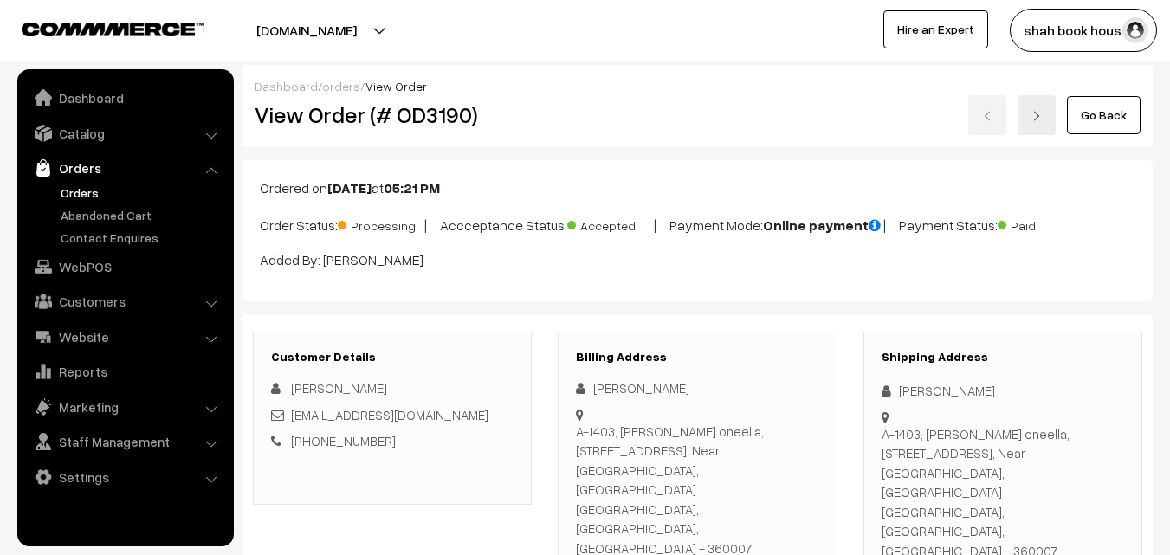
scroll to position [260, 0]
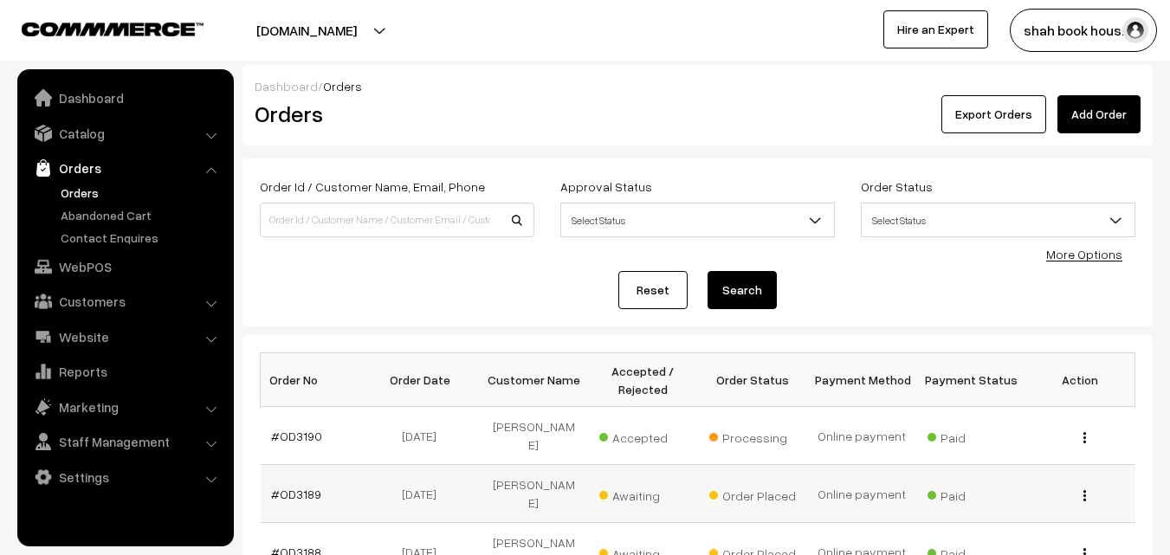
scroll to position [260, 0]
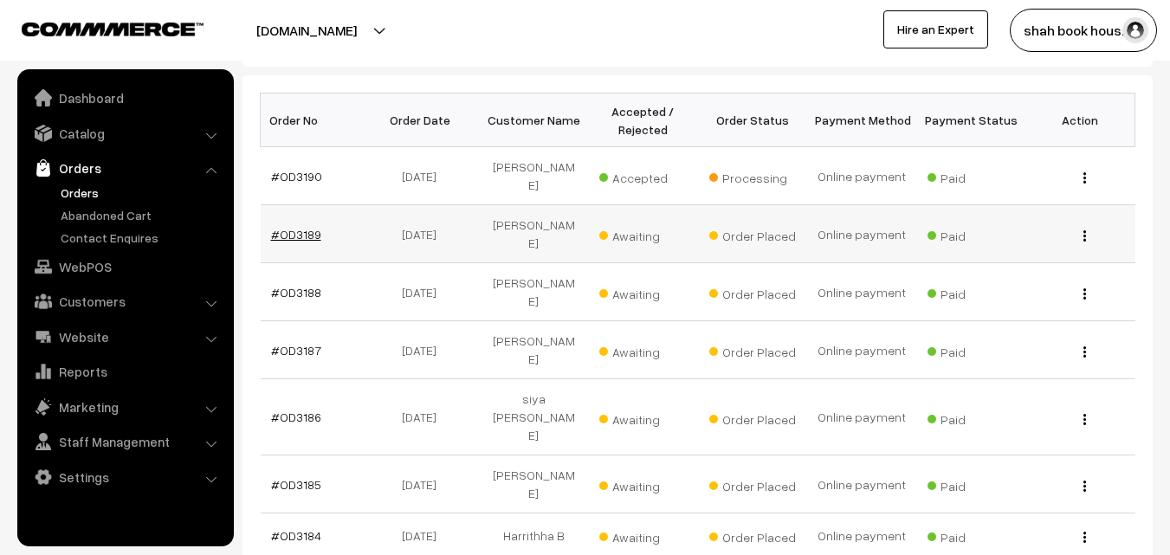
click at [306, 227] on link "#OD3189" at bounding box center [296, 234] width 50 height 15
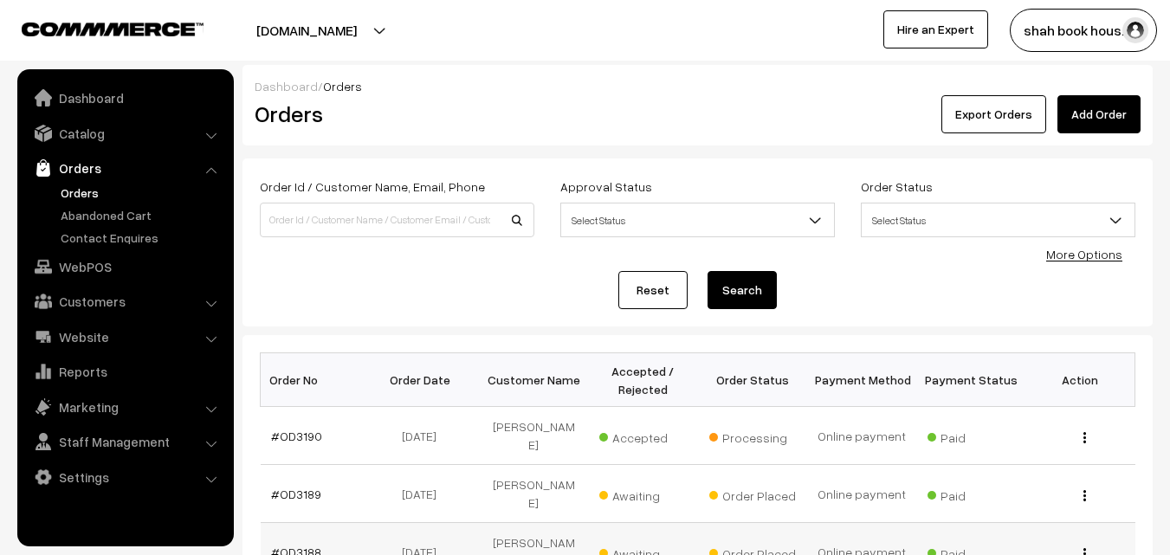
scroll to position [260, 0]
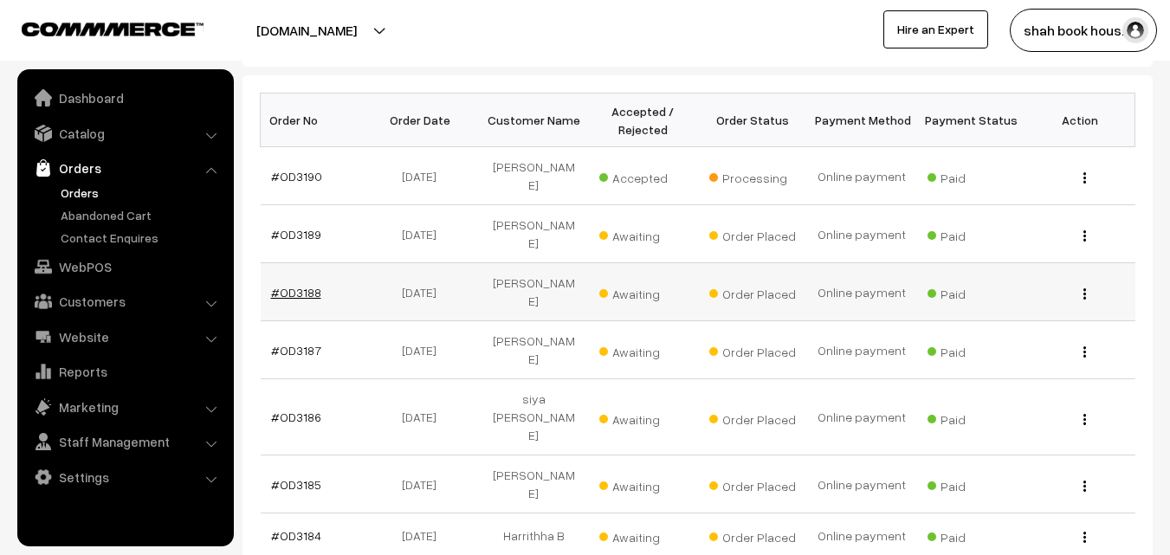
click at [302, 285] on link "#OD3188" at bounding box center [296, 292] width 50 height 15
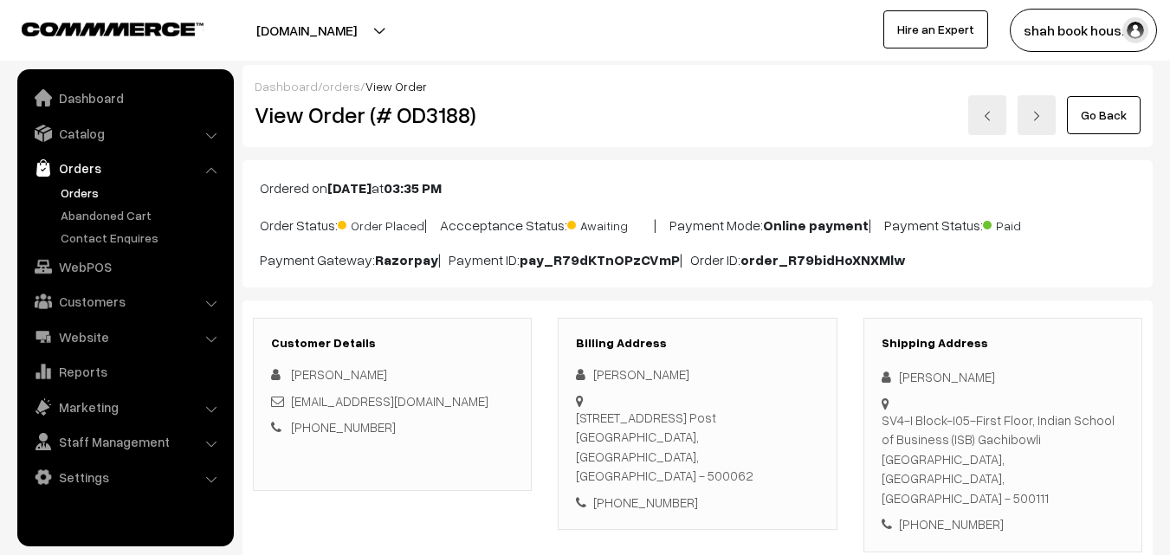
scroll to position [346, 0]
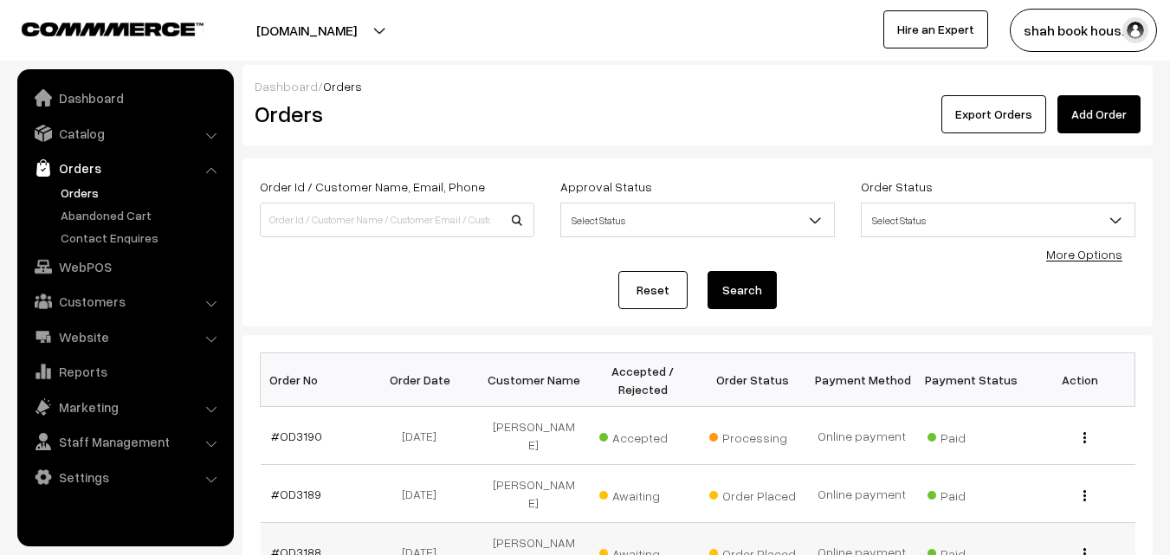
scroll to position [260, 0]
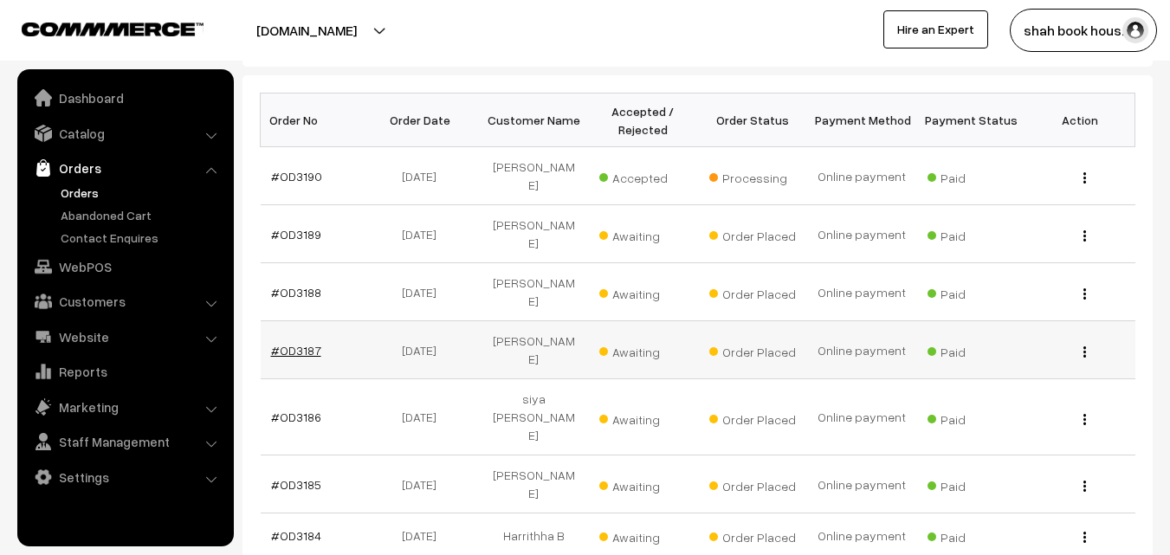
click at [300, 343] on link "#OD3187" at bounding box center [296, 350] width 50 height 15
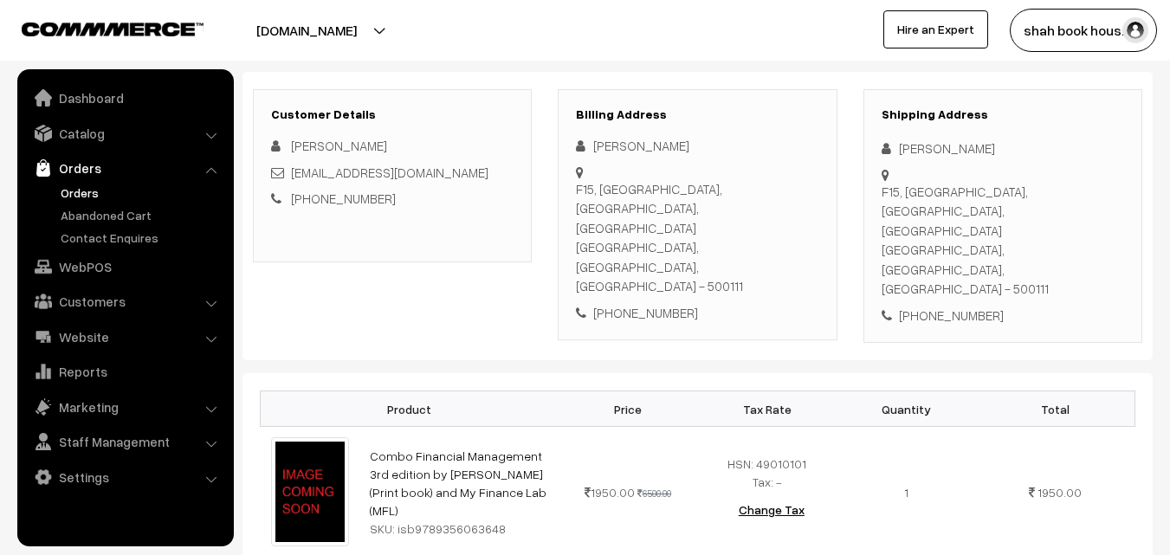
scroll to position [87, 0]
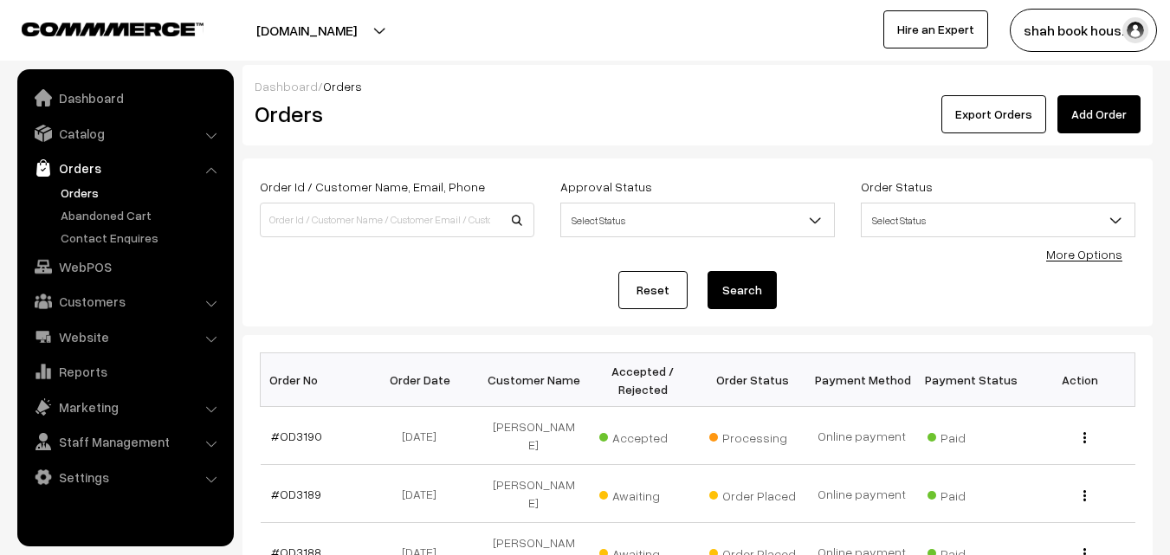
scroll to position [260, 0]
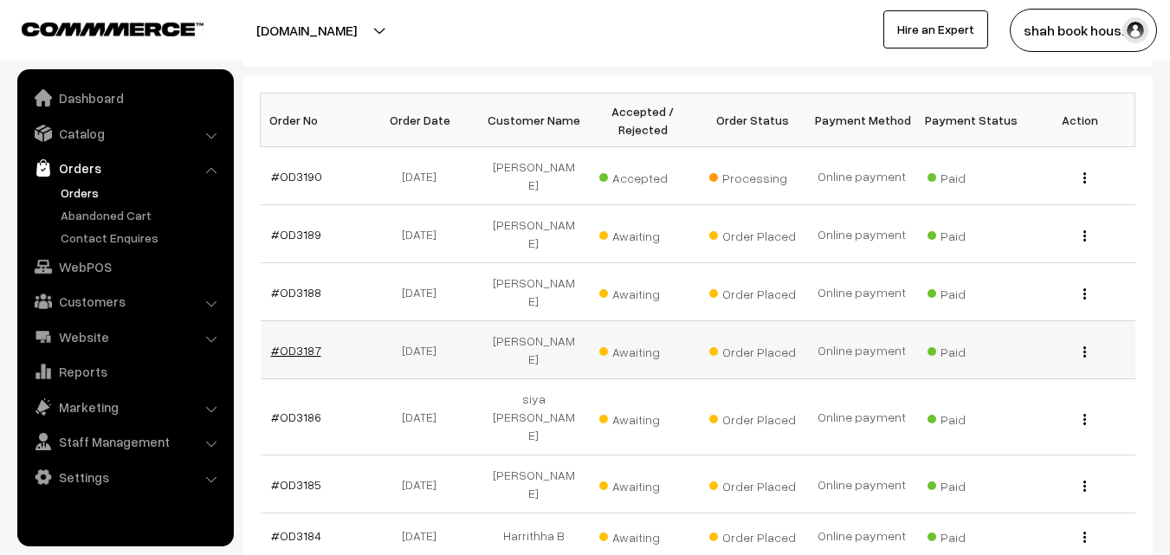
click at [296, 343] on link "#OD3187" at bounding box center [296, 350] width 50 height 15
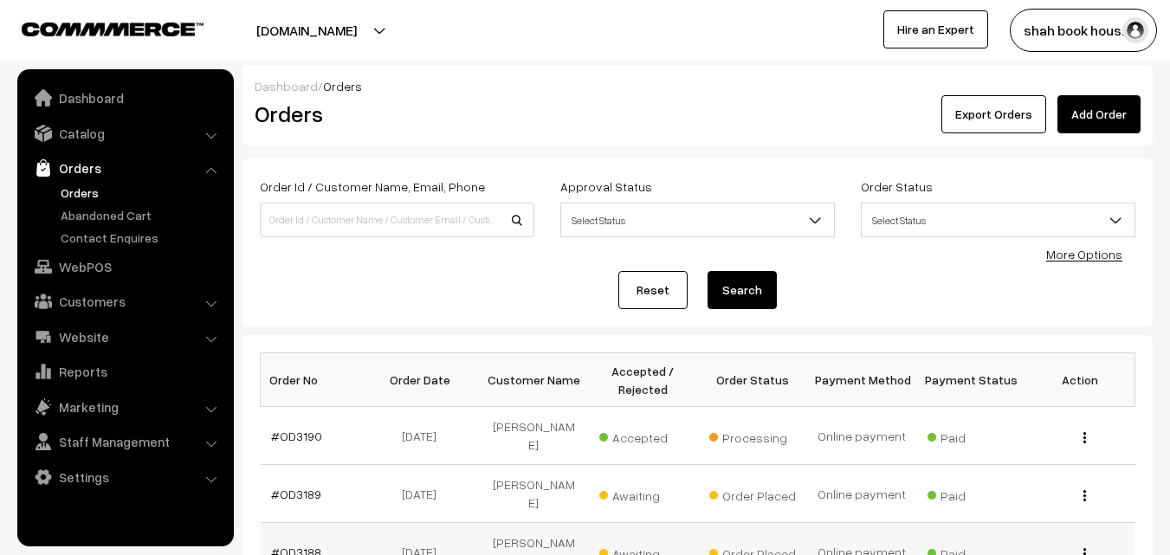
scroll to position [260, 0]
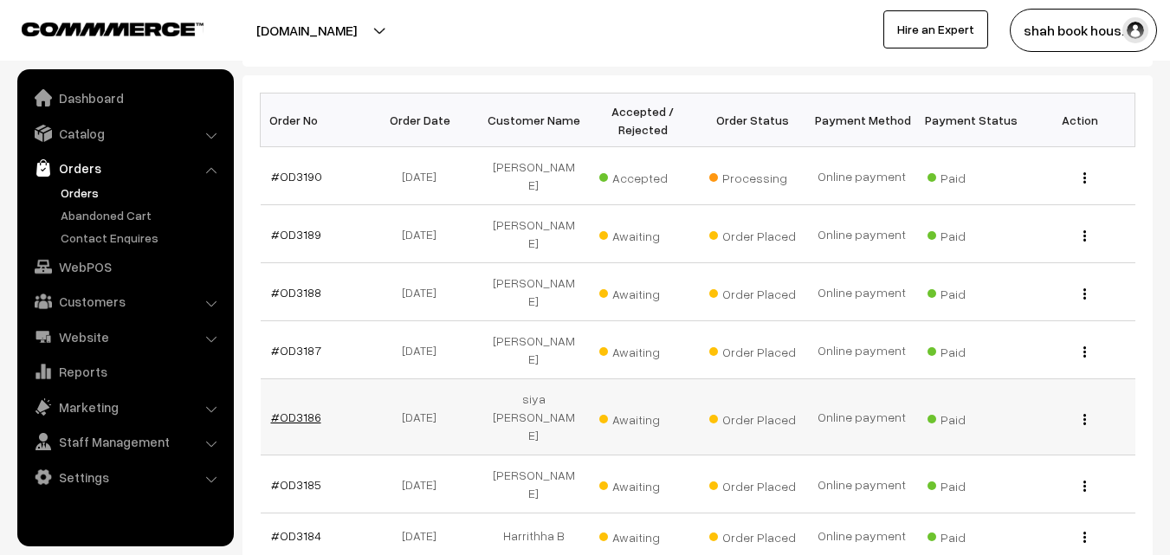
click at [300, 410] on link "#OD3186" at bounding box center [296, 417] width 50 height 15
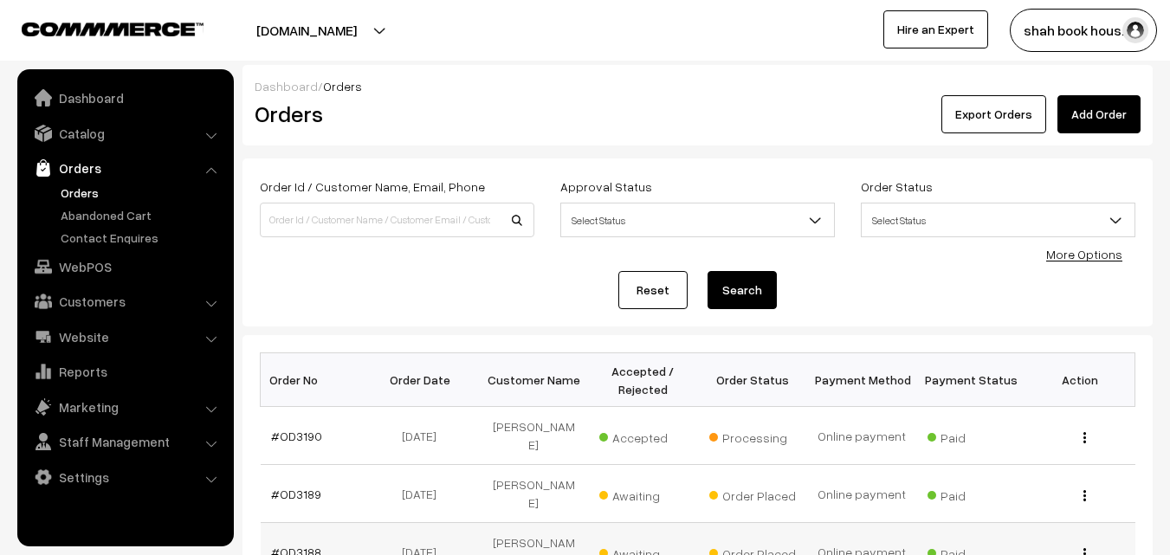
scroll to position [260, 0]
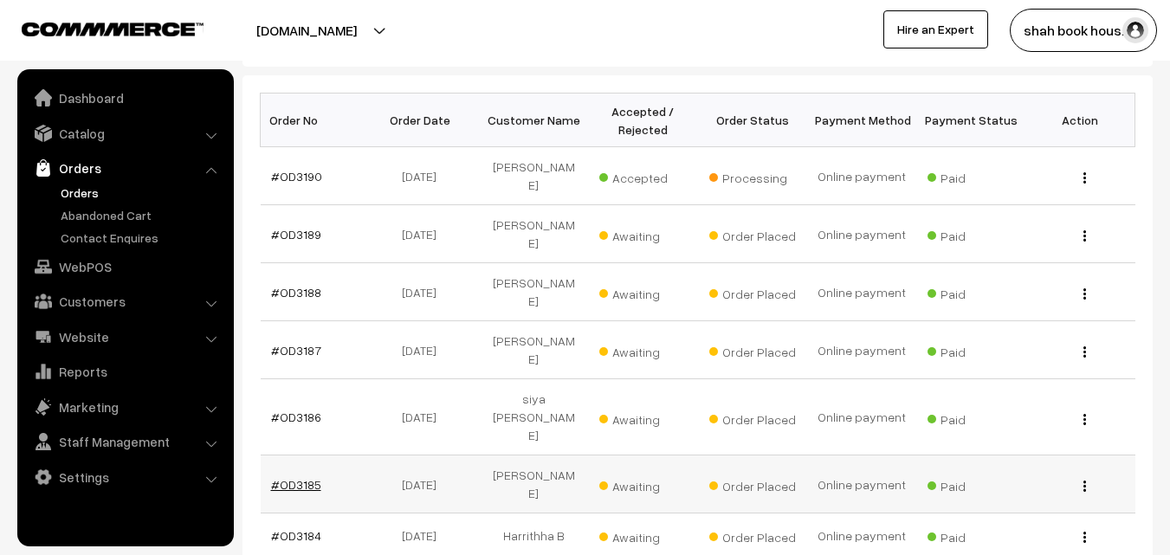
click at [306, 477] on link "#OD3185" at bounding box center [296, 484] width 50 height 15
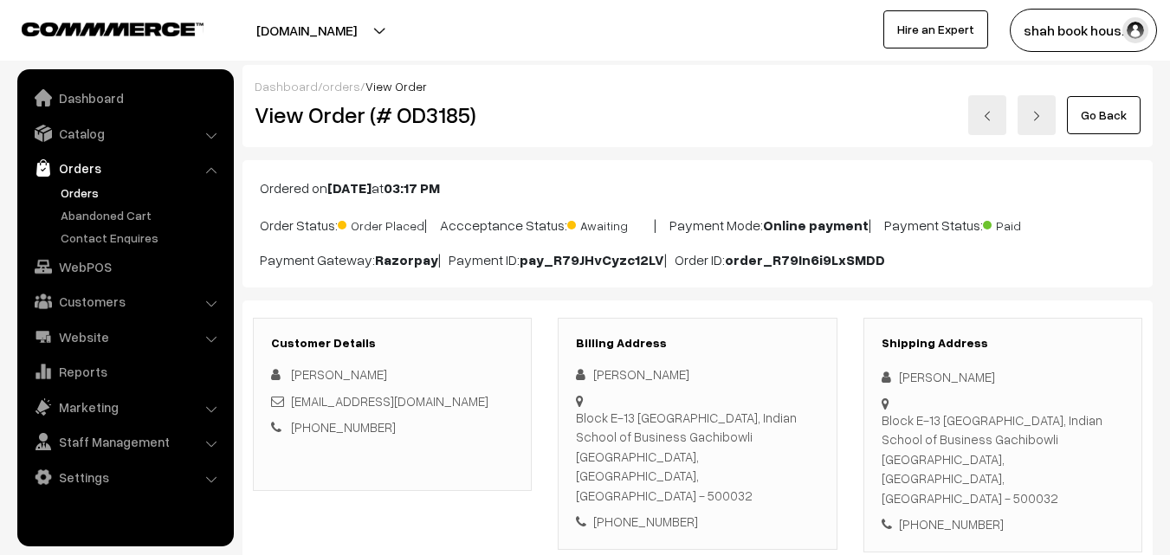
scroll to position [346, 0]
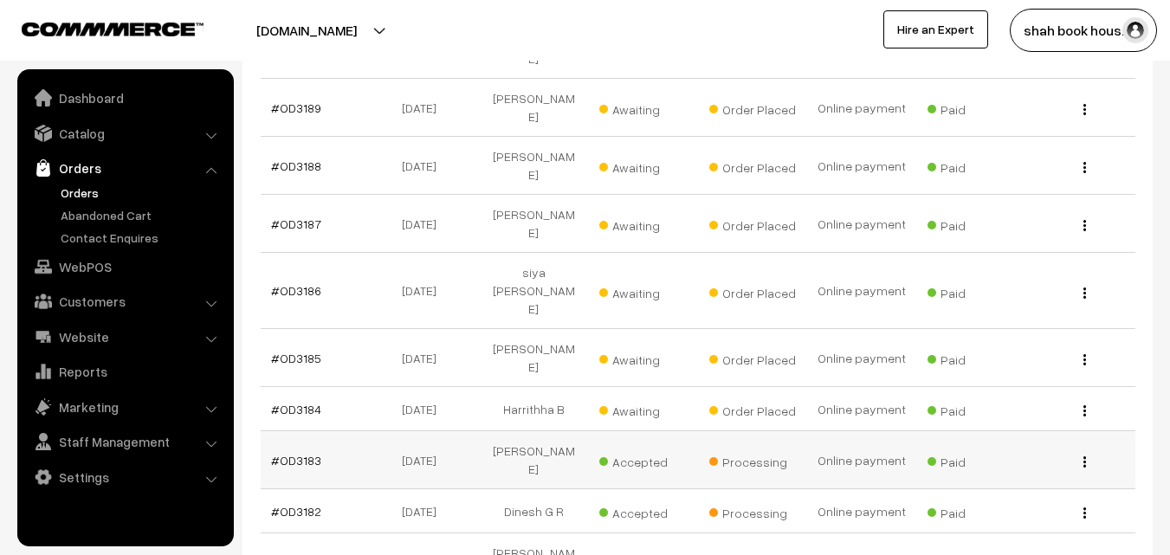
scroll to position [433, 0]
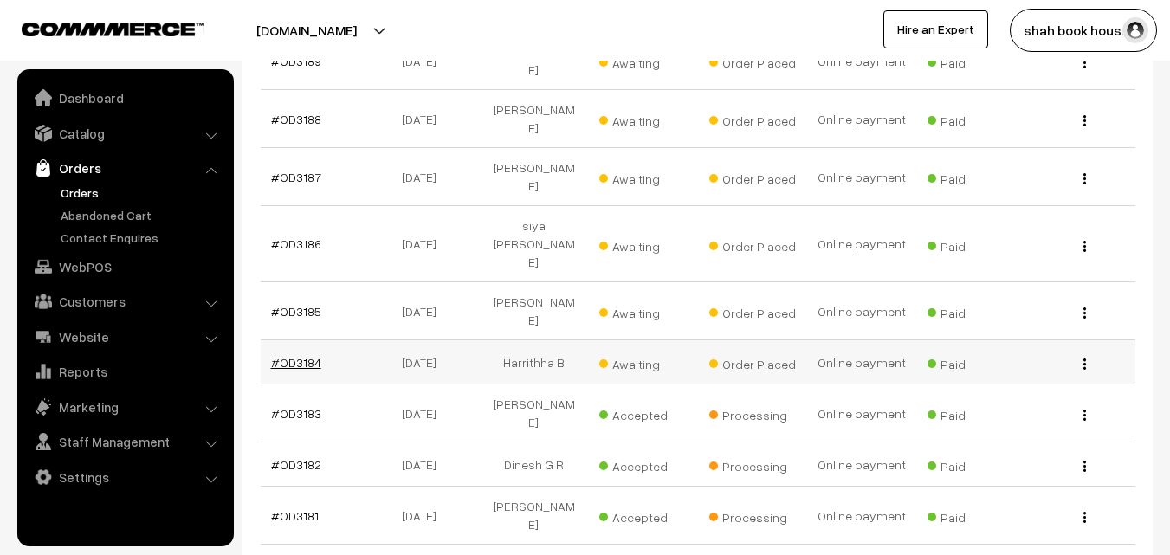
click at [289, 355] on link "#OD3184" at bounding box center [296, 362] width 50 height 15
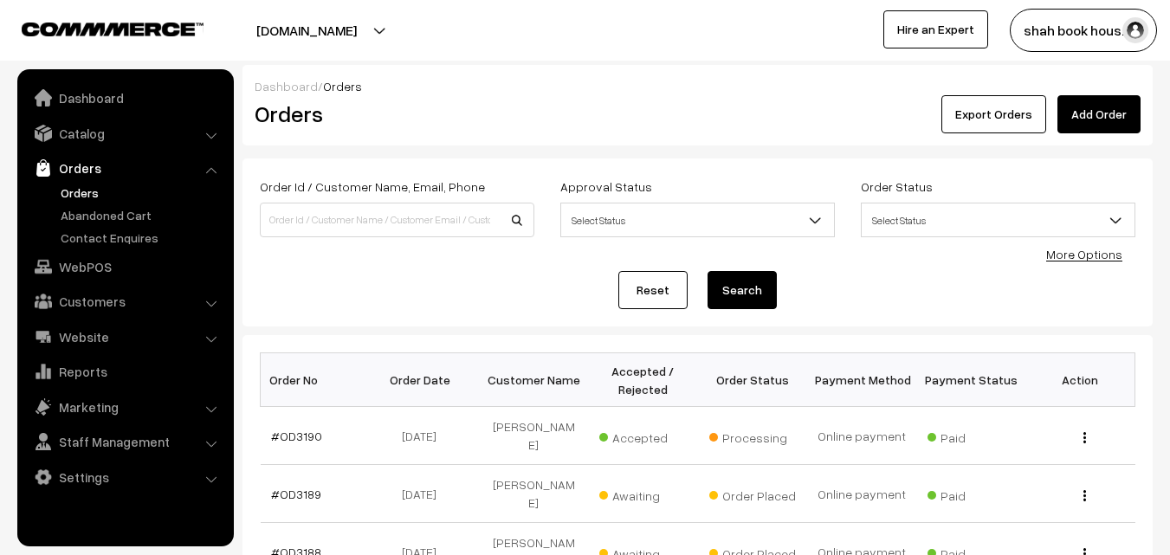
scroll to position [433, 0]
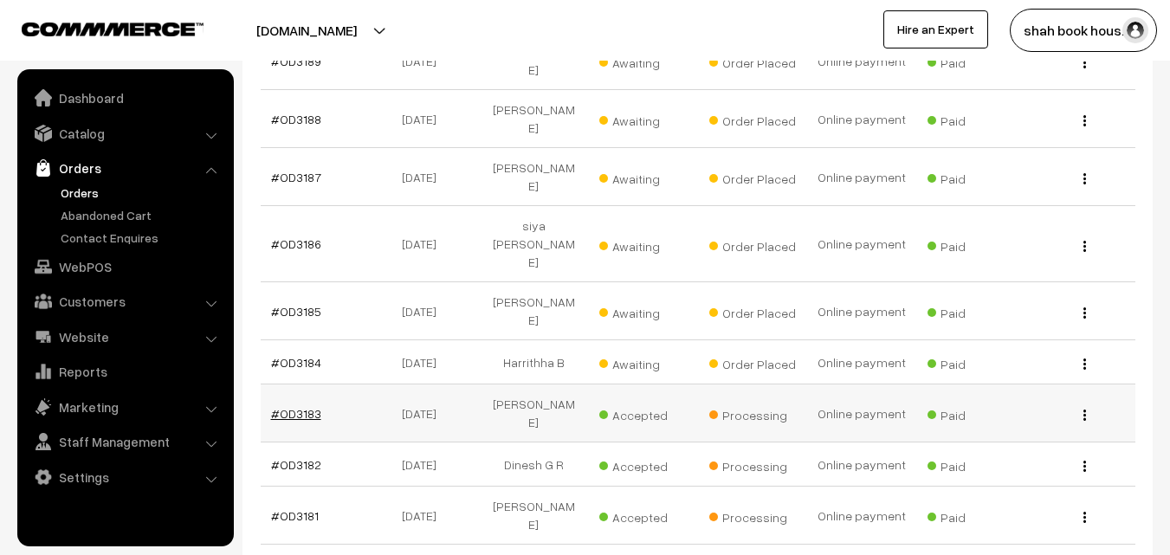
click at [298, 406] on link "#OD3183" at bounding box center [296, 413] width 50 height 15
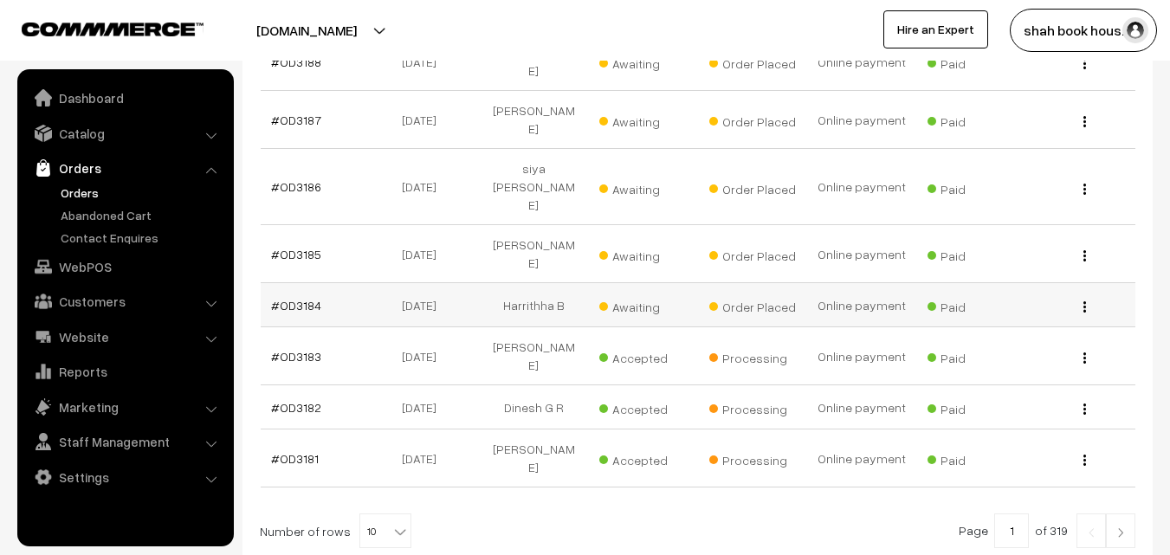
scroll to position [519, 0]
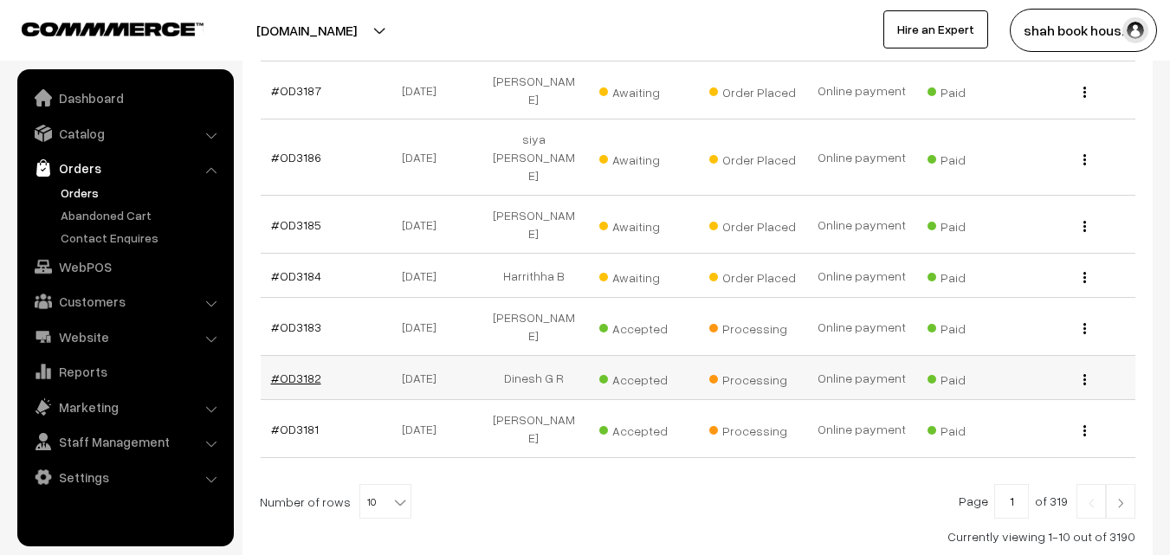
click at [296, 371] on link "#OD3182" at bounding box center [296, 378] width 50 height 15
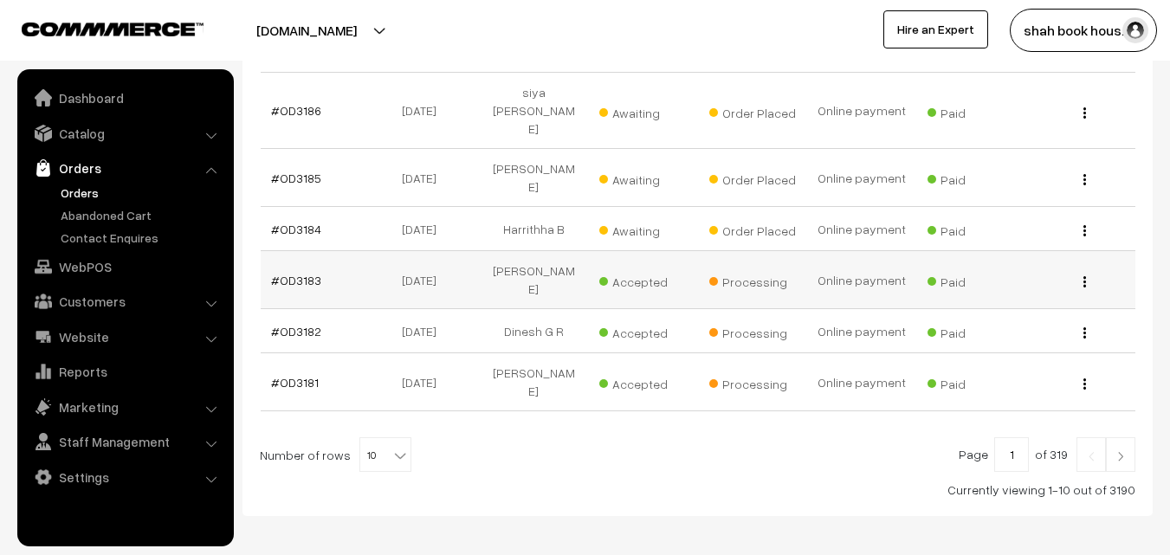
scroll to position [566, 0]
click at [293, 375] on link "#OD3181" at bounding box center [295, 382] width 48 height 15
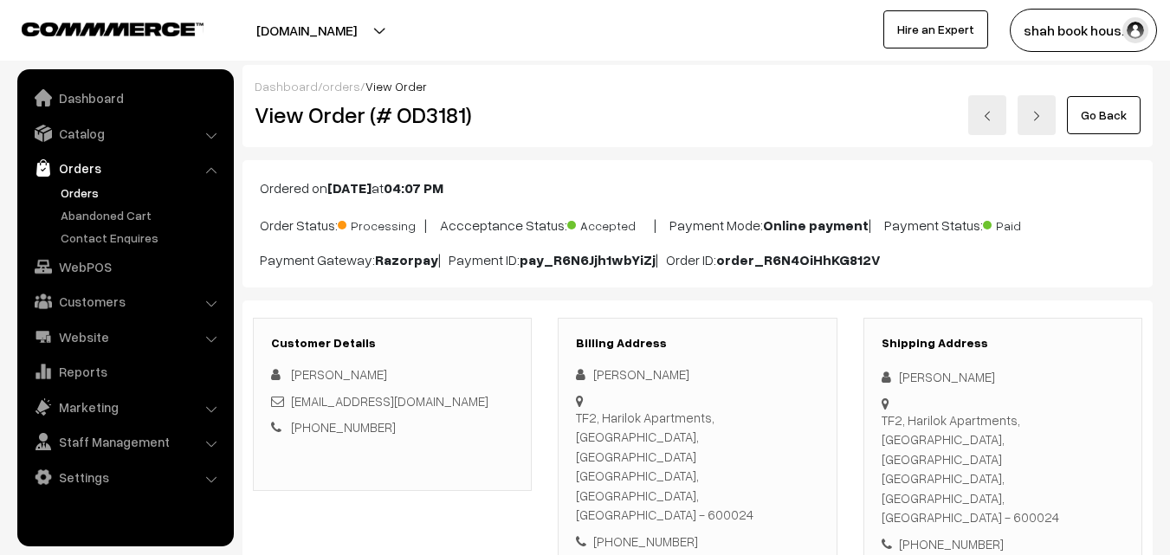
click at [365, 33] on button "[DOMAIN_NAME]" at bounding box center [307, 30] width 222 height 43
click at [454, 14] on div at bounding box center [288, 30] width 568 height 43
click at [377, 26] on button "[DOMAIN_NAME]" at bounding box center [307, 30] width 222 height 43
click at [81, 189] on link "Orders" at bounding box center [141, 193] width 171 height 18
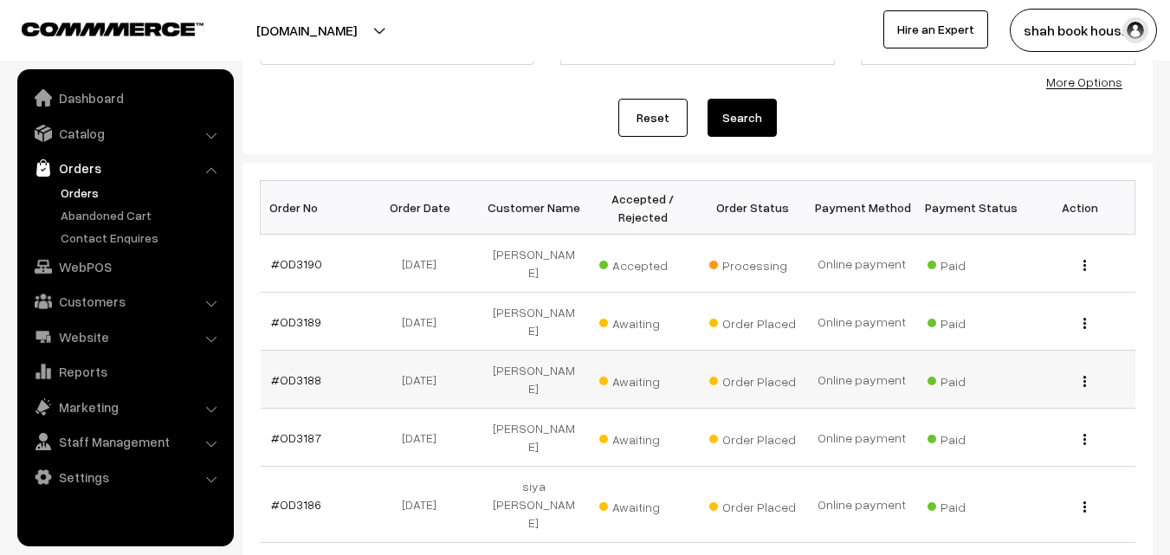
scroll to position [173, 0]
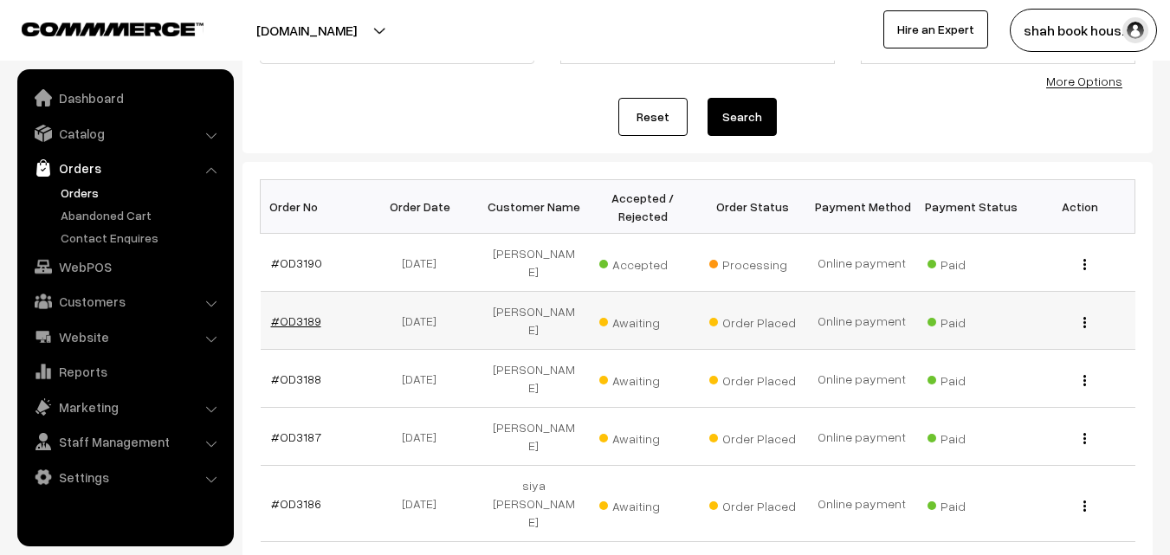
click at [301, 313] on link "#OD3189" at bounding box center [296, 320] width 50 height 15
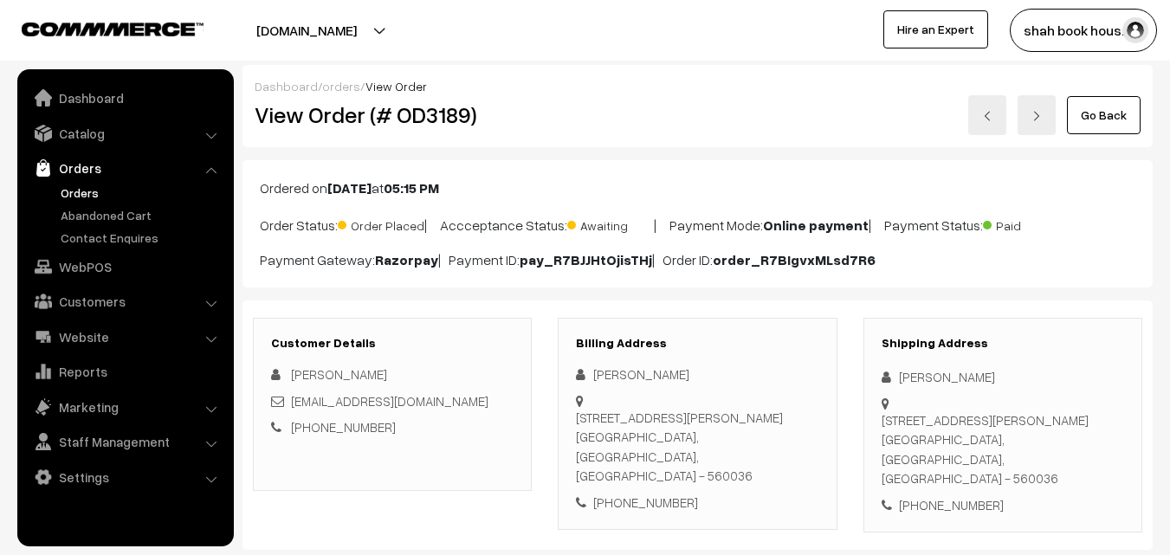
scroll to position [346, 0]
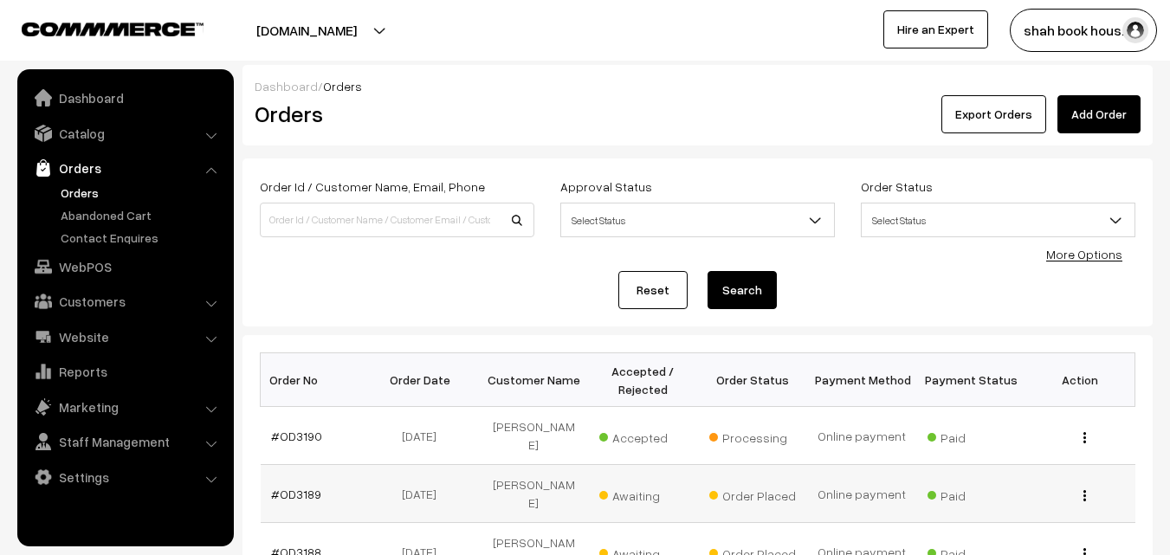
scroll to position [173, 0]
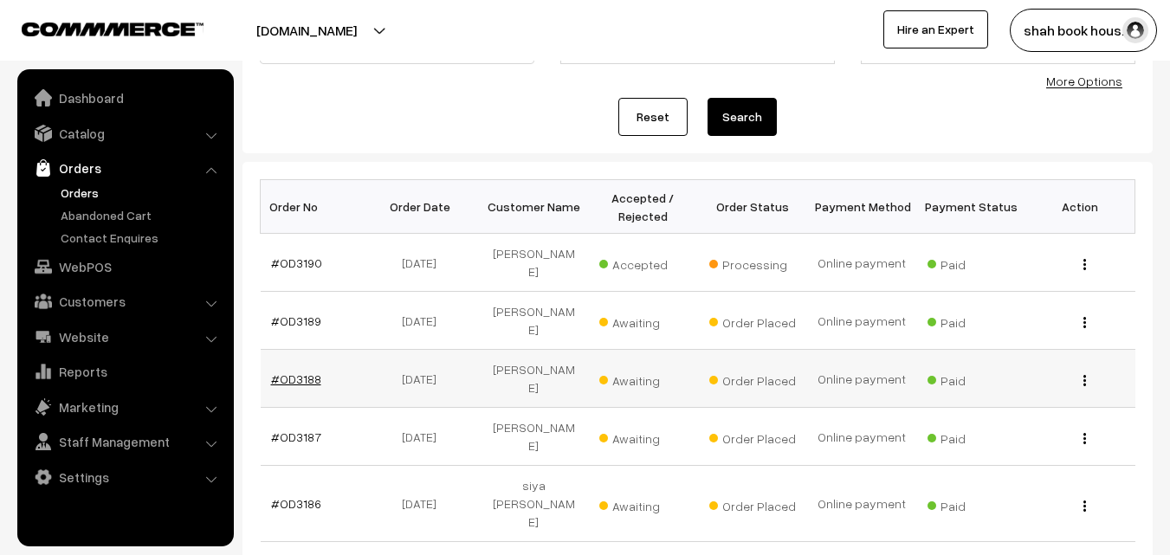
click at [304, 371] on link "#OD3188" at bounding box center [296, 378] width 50 height 15
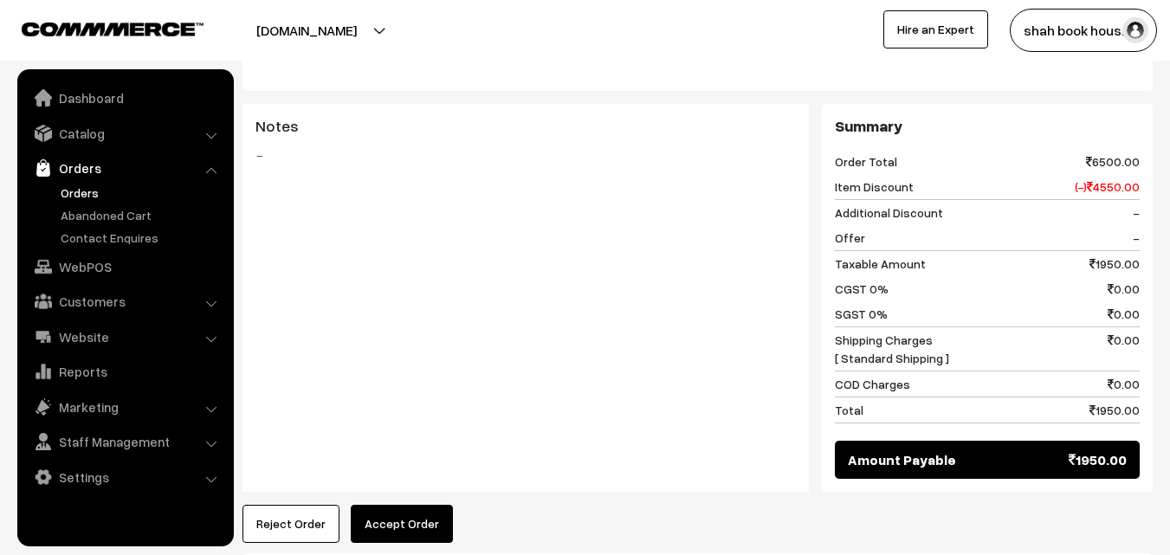
scroll to position [914, 0]
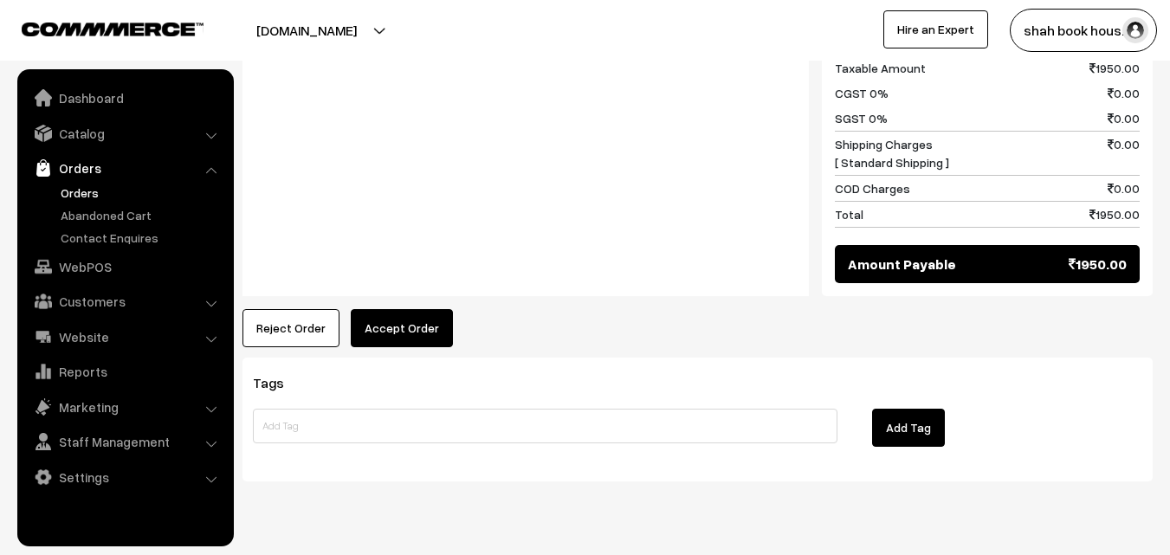
click at [397, 309] on button "Accept Order" at bounding box center [402, 328] width 102 height 38
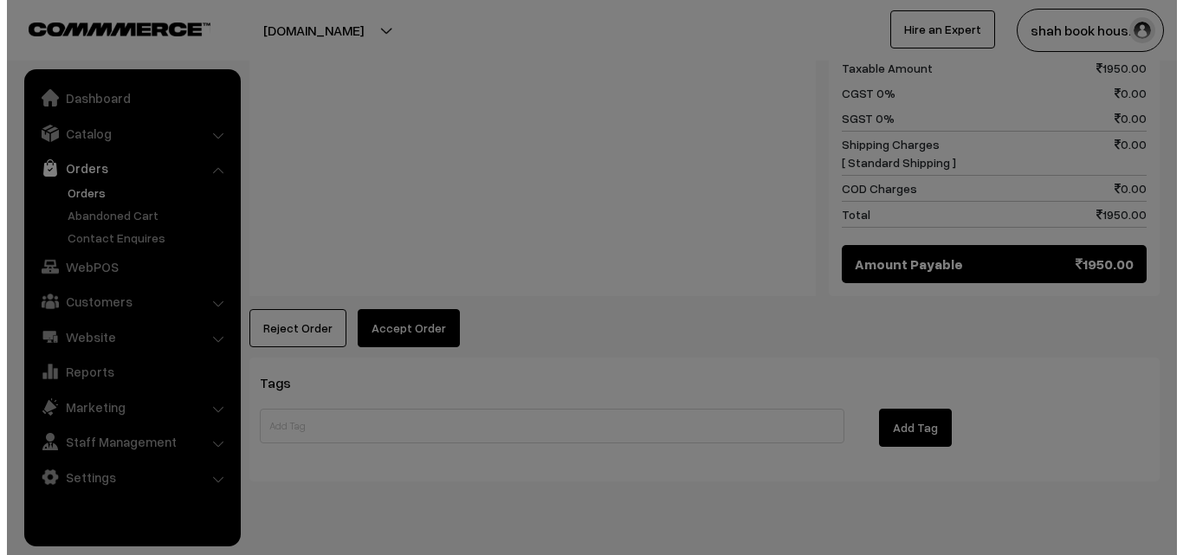
scroll to position [916, 0]
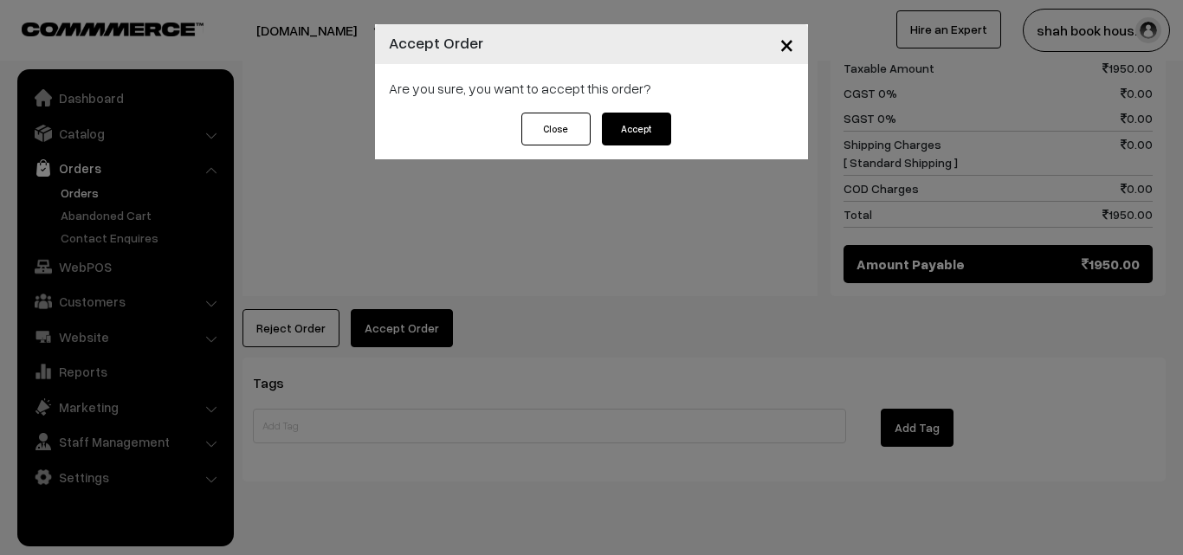
click at [790, 48] on span "×" at bounding box center [786, 44] width 15 height 32
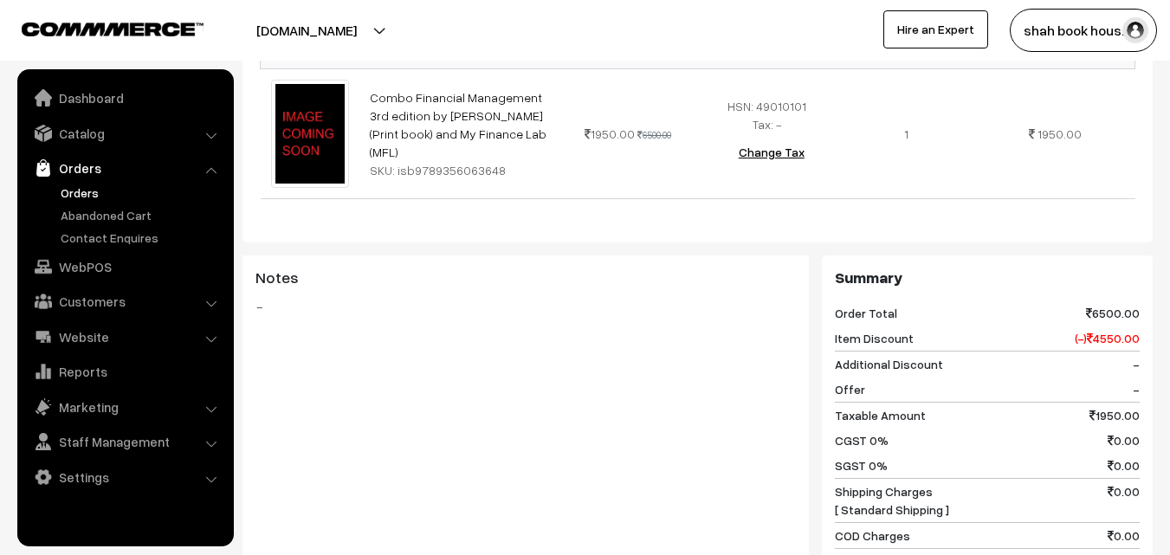
scroll to position [307, 0]
